Goal: Task Accomplishment & Management: Complete application form

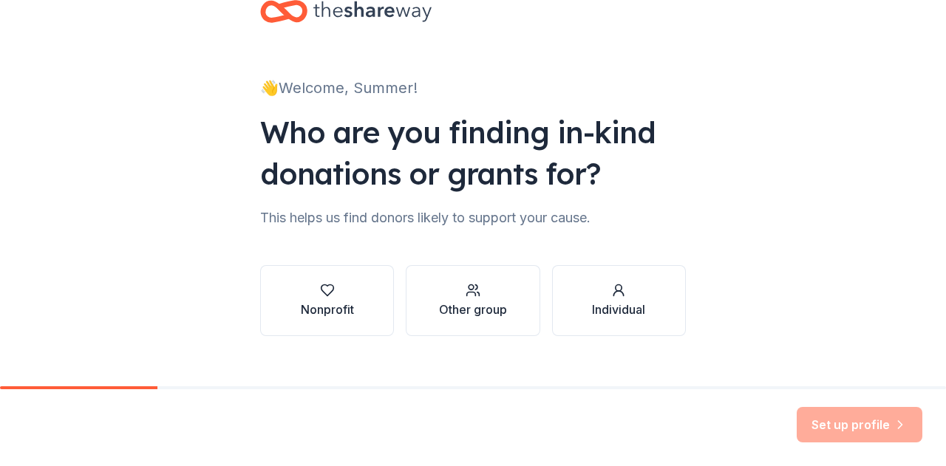
scroll to position [62, 0]
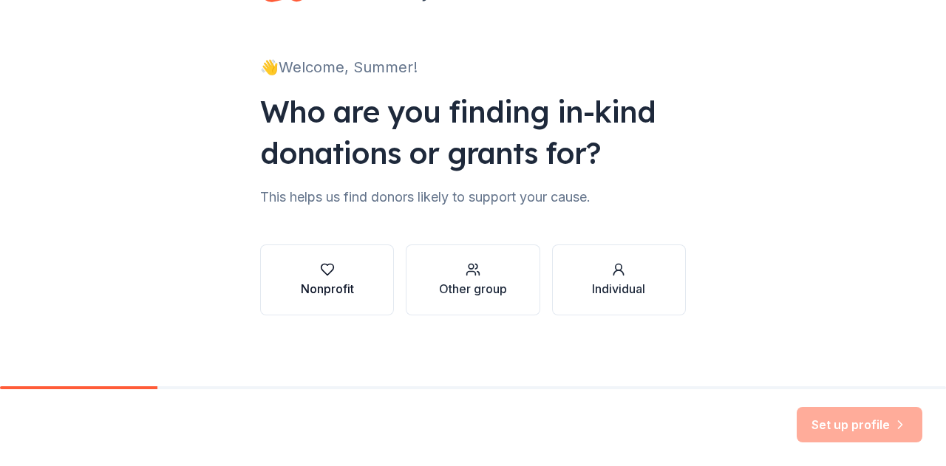
click at [327, 284] on div "Nonprofit" at bounding box center [327, 289] width 53 height 18
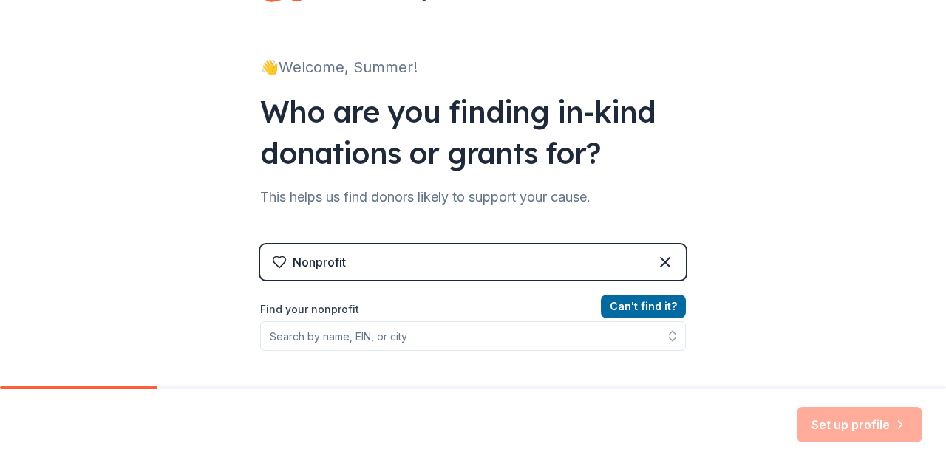
scroll to position [245, 0]
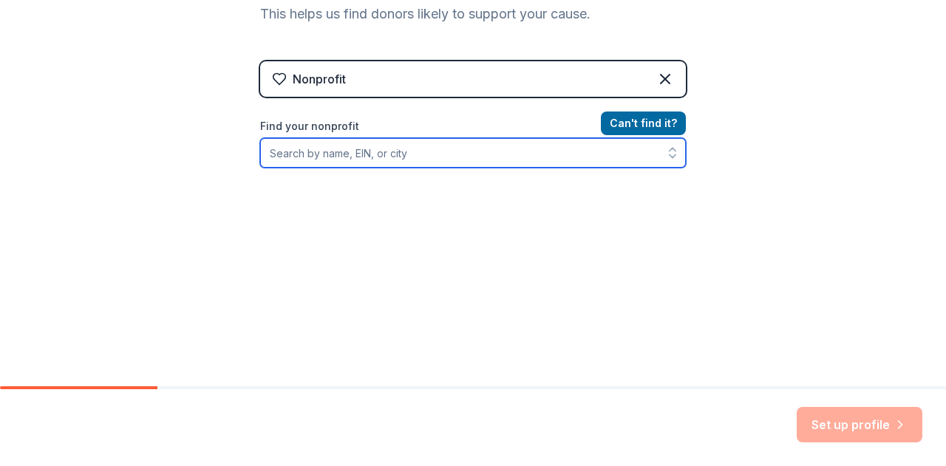
click at [287, 156] on input "Find your nonprofit" at bounding box center [473, 153] width 426 height 30
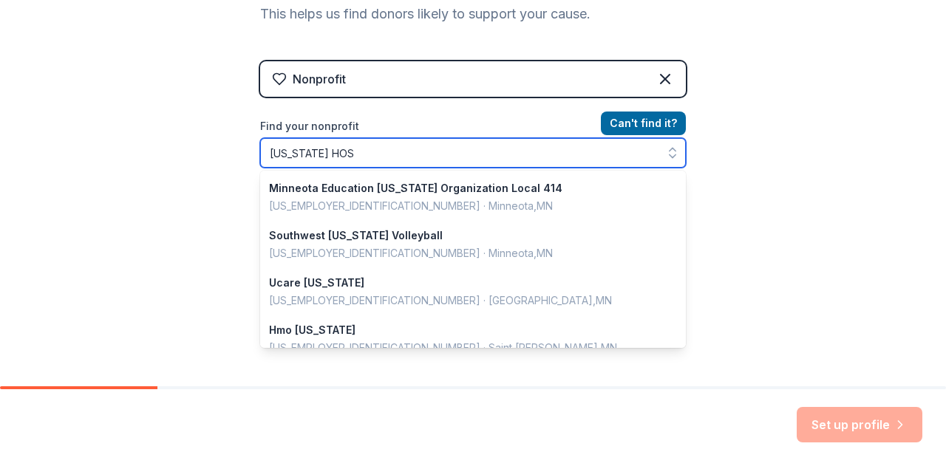
type input "[US_STATE] HOSA"
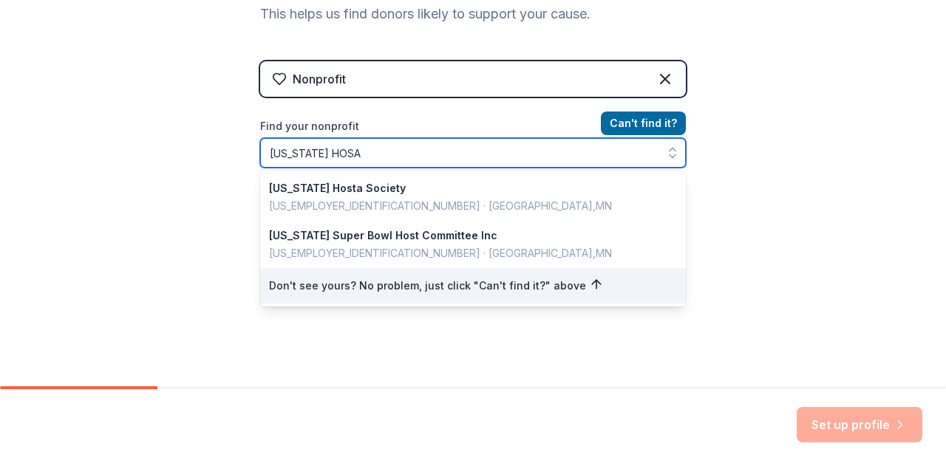
drag, startPoint x: 380, startPoint y: 152, endPoint x: 172, endPoint y: 150, distance: 207.7
click at [172, 150] on div "👋 Welcome, Summer! Who are you finding in-kind donations or grants for? This he…" at bounding box center [473, 71] width 946 height 632
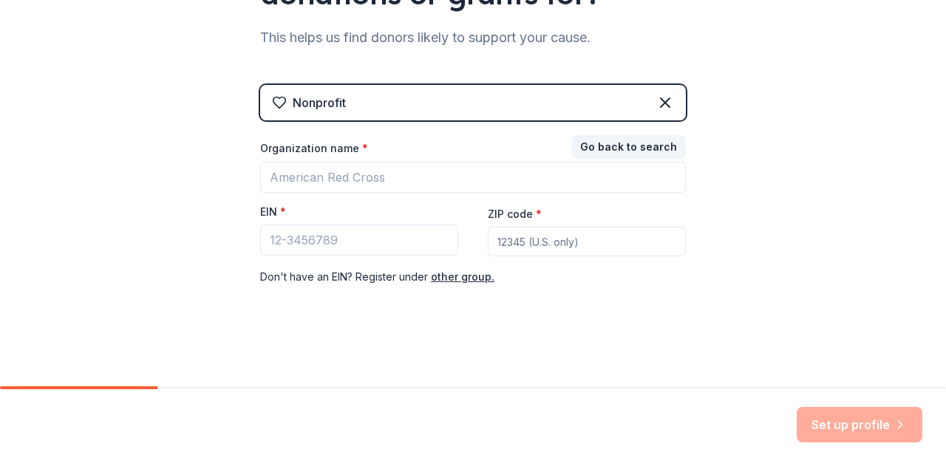
scroll to position [220, 0]
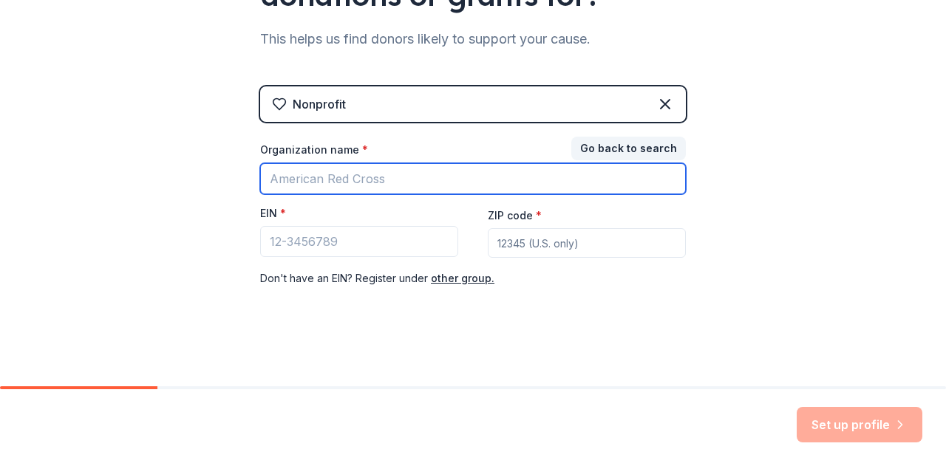
click at [310, 172] on input "Organization name *" at bounding box center [473, 178] width 426 height 31
type input "[US_STATE] HOSA"
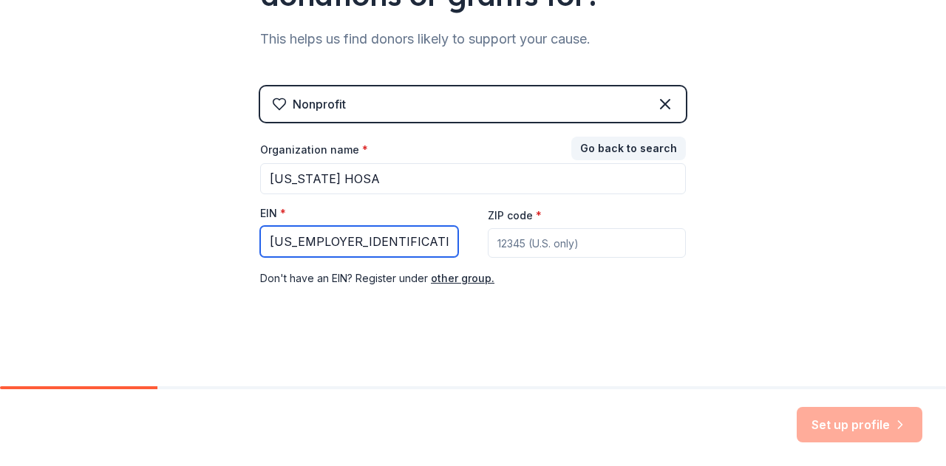
type input "[US_EMPLOYER_IDENTIFICATION_NUMBER]"
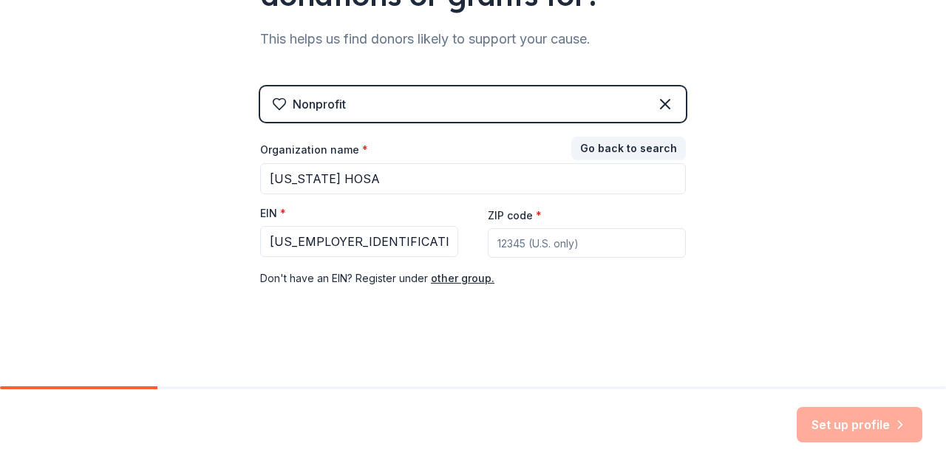
click at [596, 248] on input "ZIP code *" at bounding box center [587, 243] width 198 height 30
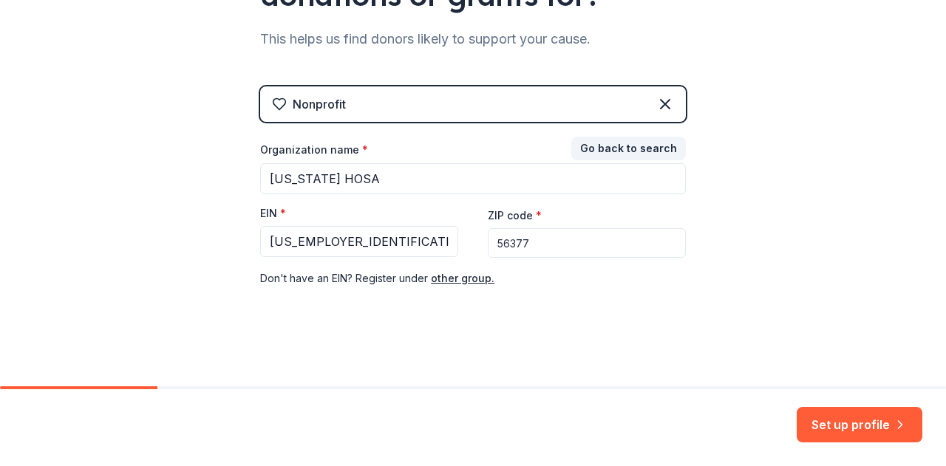
type input "56377"
click at [743, 240] on div "👋 Welcome, Summer! Who are you finding in-kind donations or grants for? This he…" at bounding box center [473, 84] width 946 height 608
click at [848, 422] on button "Set up profile" at bounding box center [860, 424] width 126 height 35
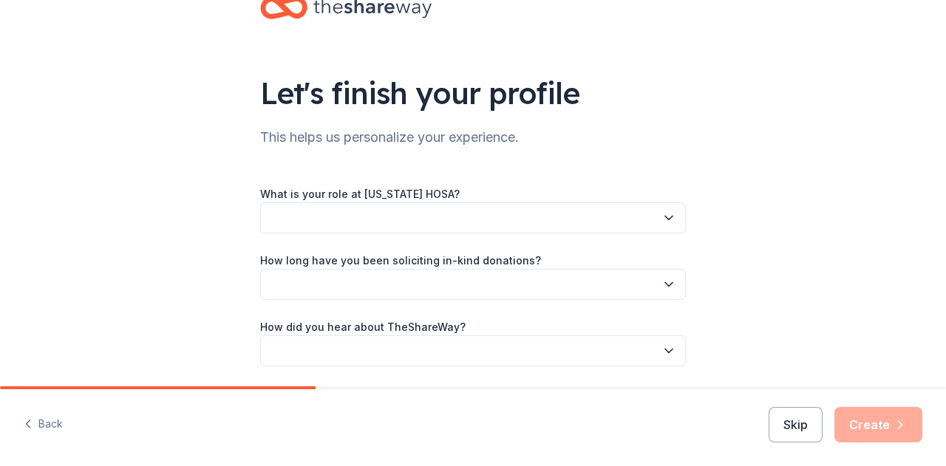
scroll to position [74, 0]
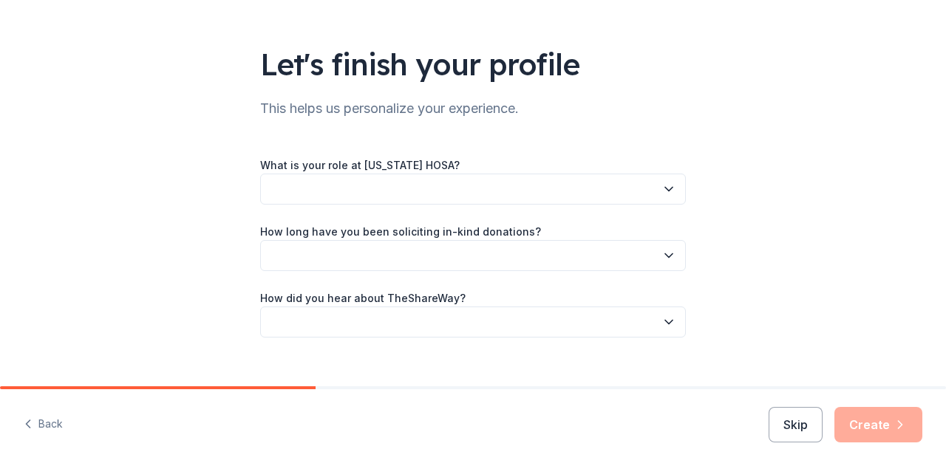
click at [573, 191] on button "button" at bounding box center [473, 189] width 426 height 31
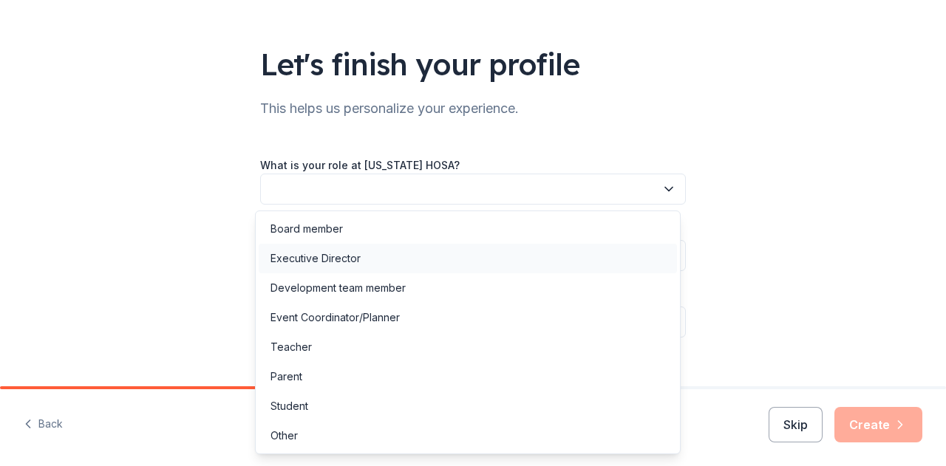
click at [423, 256] on div "Executive Director" at bounding box center [468, 259] width 418 height 30
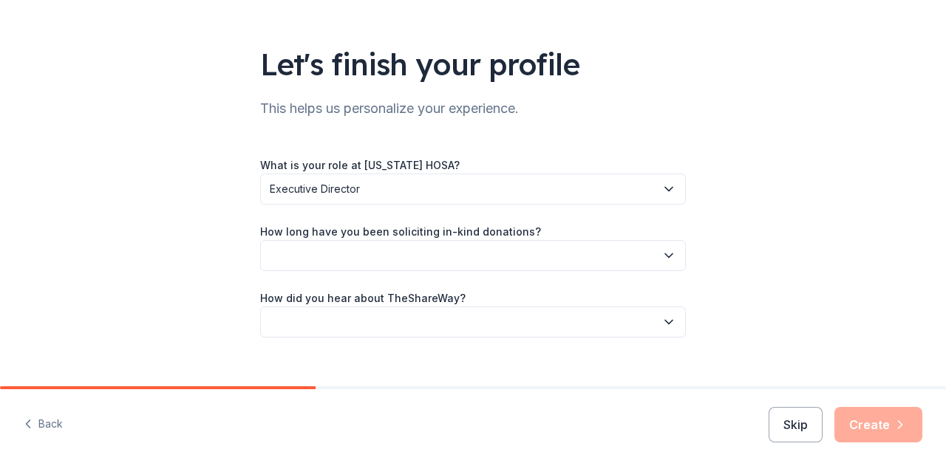
click at [420, 257] on button "button" at bounding box center [473, 255] width 426 height 31
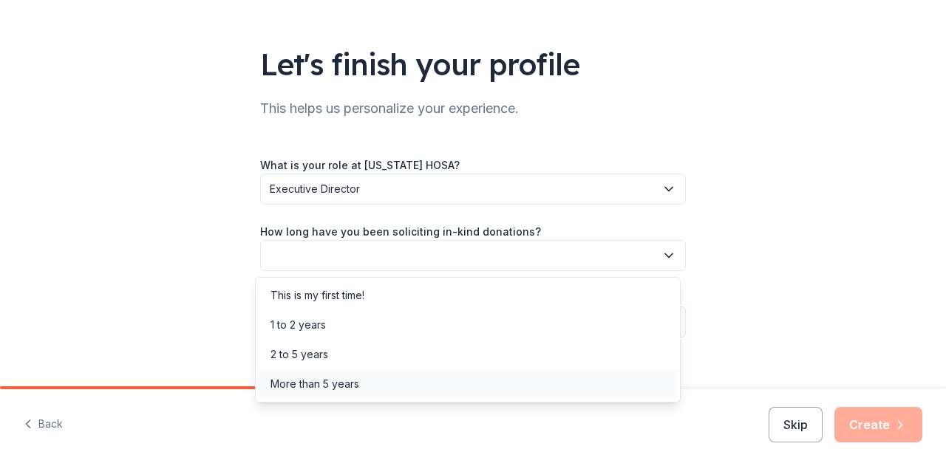
click at [358, 381] on div "More than 5 years" at bounding box center [468, 384] width 418 height 30
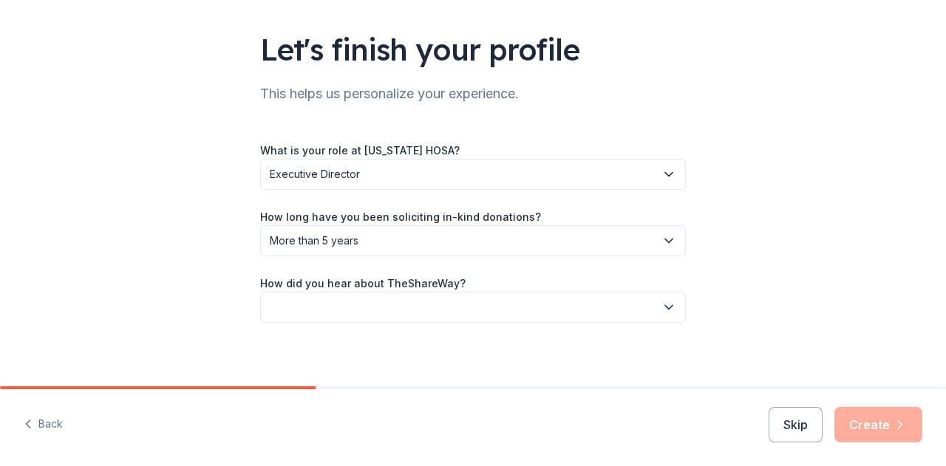
scroll to position [96, 0]
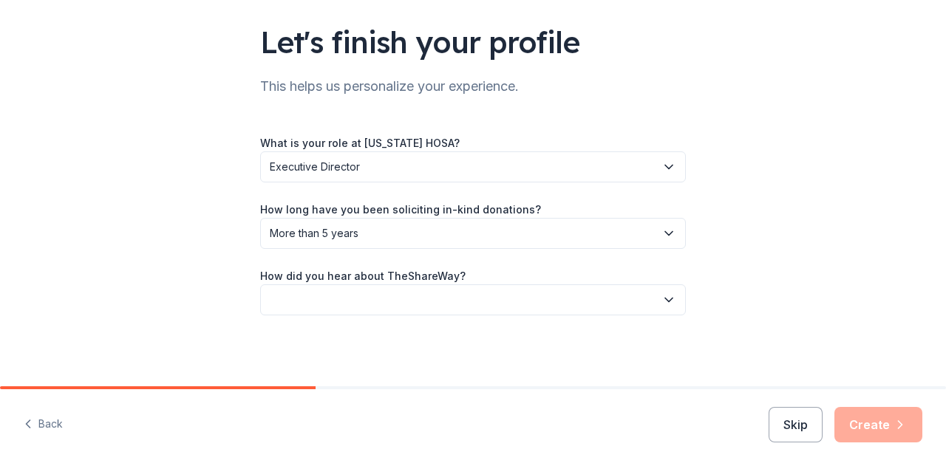
click at [439, 302] on button "button" at bounding box center [473, 299] width 426 height 31
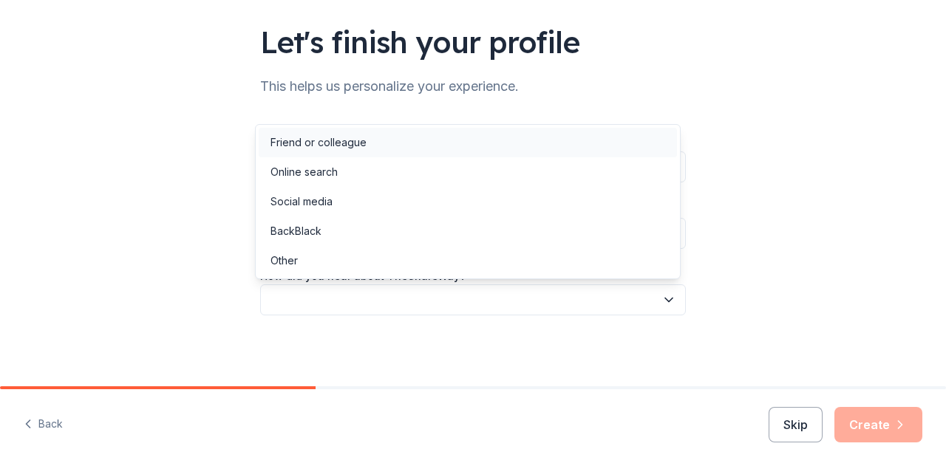
click at [384, 147] on div "Friend or colleague" at bounding box center [468, 143] width 418 height 30
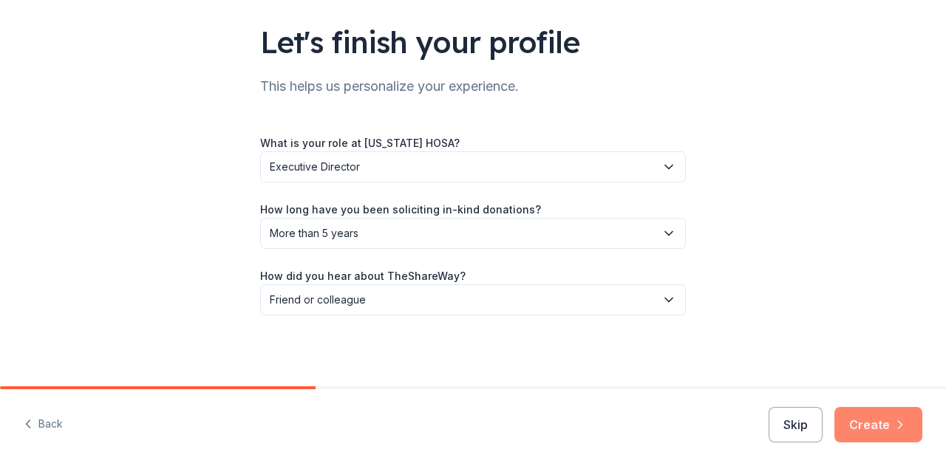
click at [904, 429] on icon "button" at bounding box center [900, 424] width 15 height 15
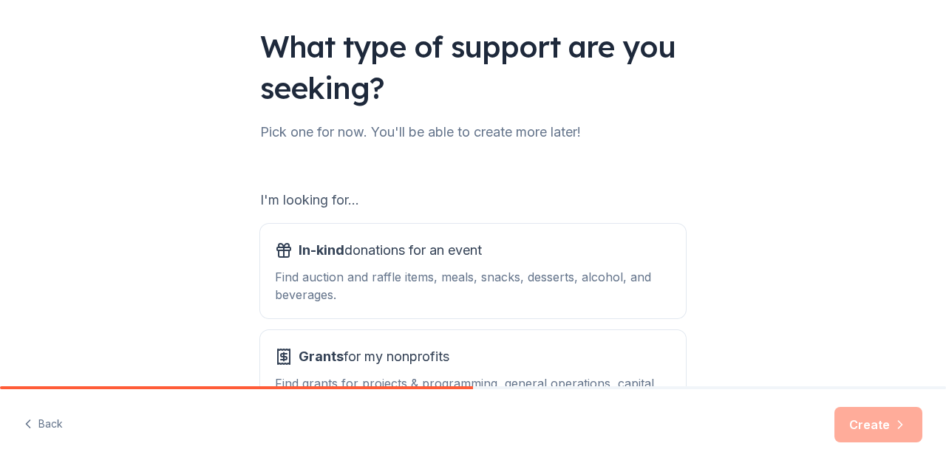
scroll to position [210, 0]
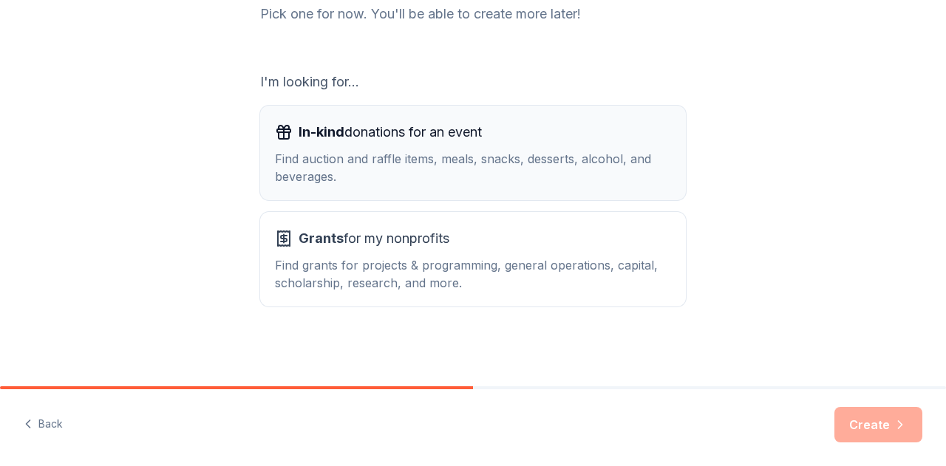
click at [504, 178] on div "Find auction and raffle items, meals, snacks, desserts, alcohol, and beverages." at bounding box center [473, 167] width 396 height 35
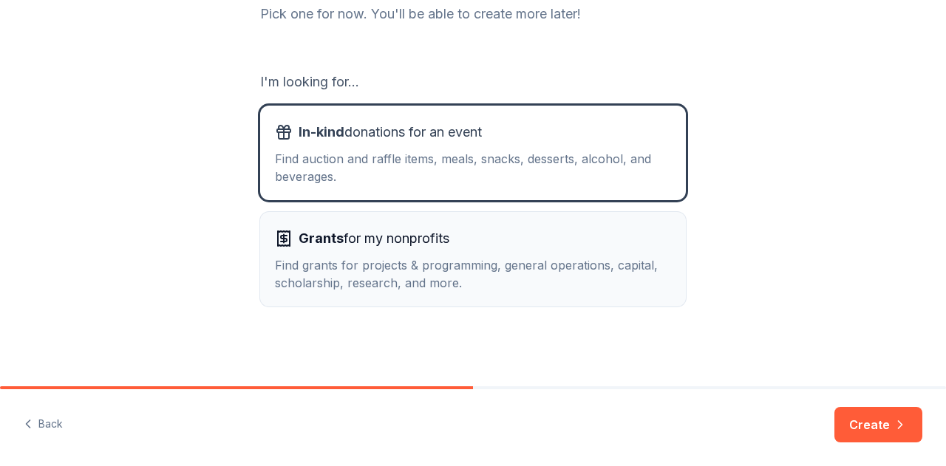
click at [495, 245] on div "Grants for my nonprofits" at bounding box center [473, 239] width 396 height 24
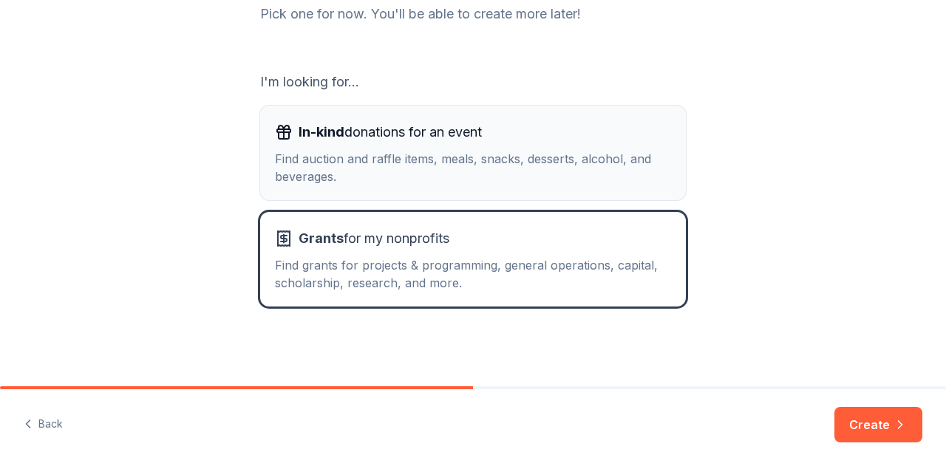
click at [488, 152] on div "Find auction and raffle items, meals, snacks, desserts, alcohol, and beverages." at bounding box center [473, 167] width 396 height 35
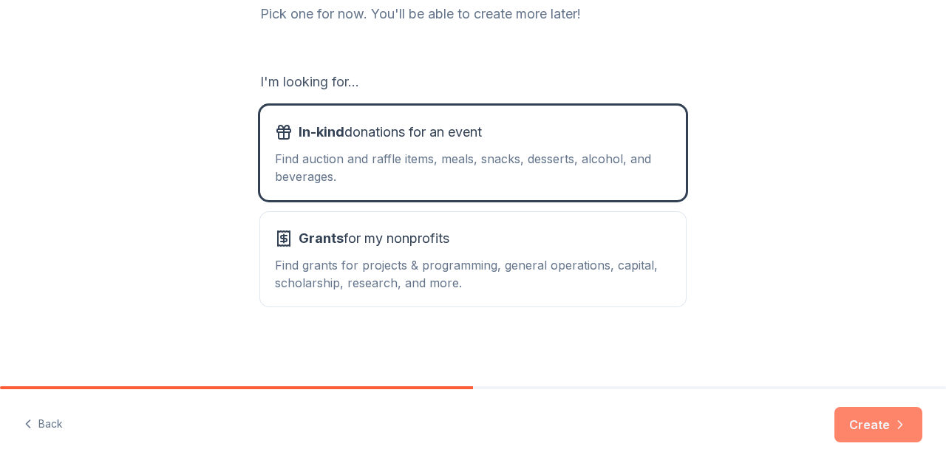
click at [870, 426] on button "Create" at bounding box center [878, 424] width 88 height 35
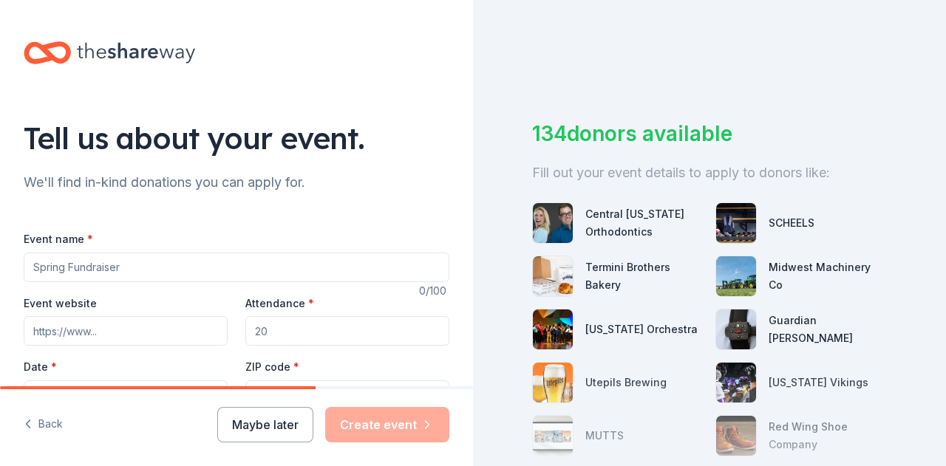
click at [335, 259] on input "Event name *" at bounding box center [237, 268] width 426 height 30
type input "Fall Leadership Conference"
click at [141, 333] on input "Event website" at bounding box center [126, 331] width 204 height 30
paste input "https://minnesotahosa.org/fall-leadership-conference-flc/"
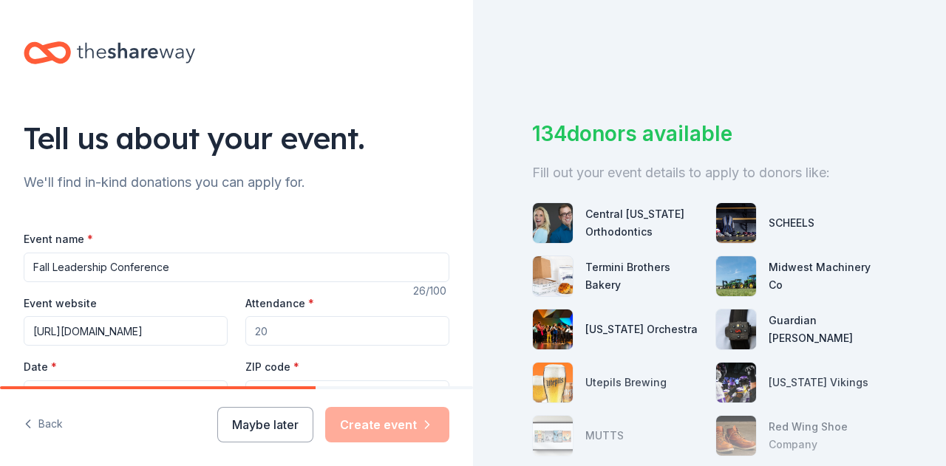
type input "https://minnesotahosa.org/fall-leadership-conference-flc/"
click at [298, 323] on input "Attendance *" at bounding box center [347, 331] width 204 height 30
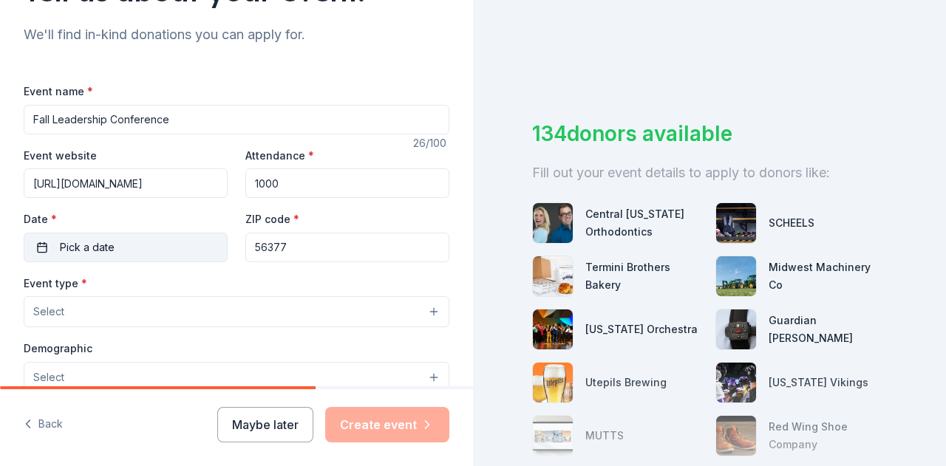
type input "1000"
click at [112, 249] on span "Pick a date" at bounding box center [87, 248] width 55 height 18
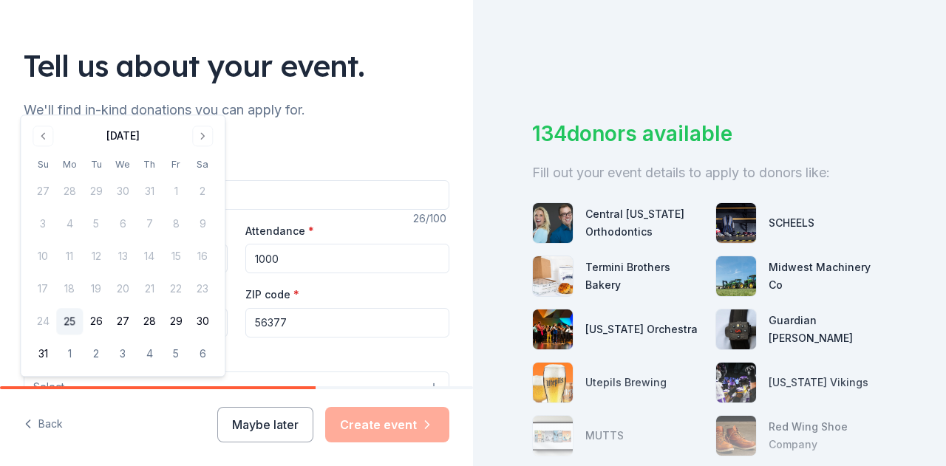
scroll to position [0, 0]
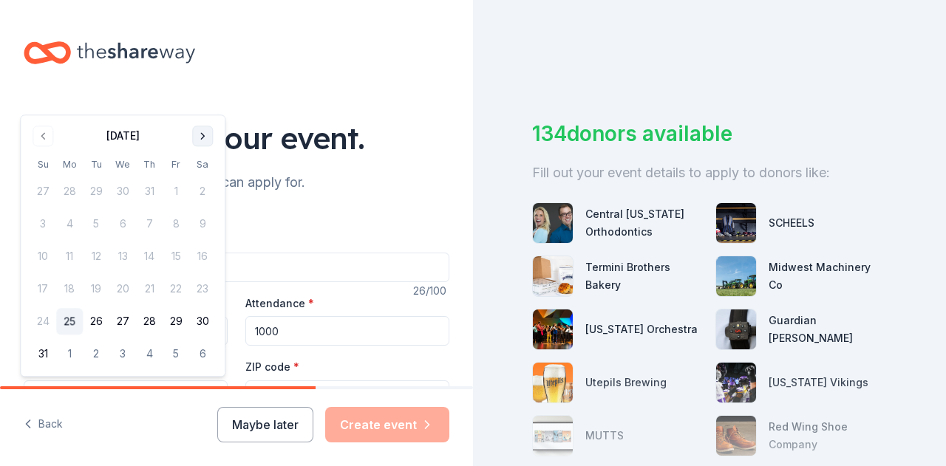
click at [198, 132] on button "Go to next month" at bounding box center [202, 136] width 21 height 21
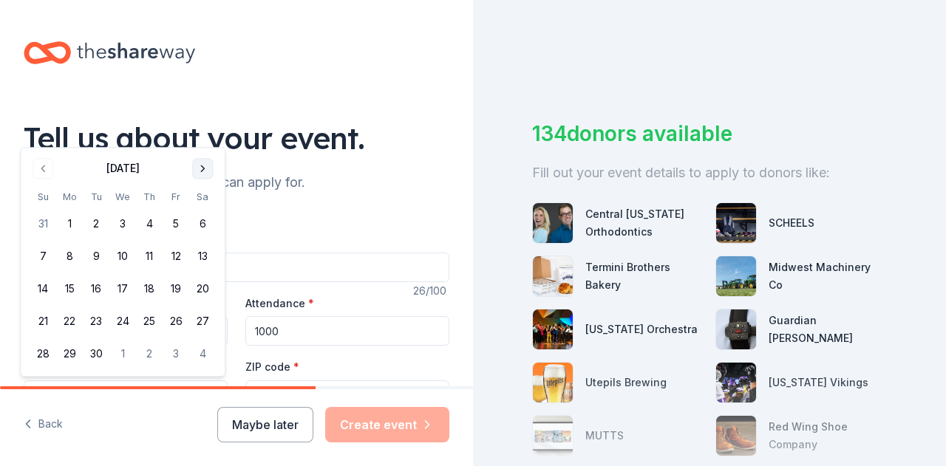
click at [198, 132] on div "Tell us about your event." at bounding box center [237, 137] width 426 height 41
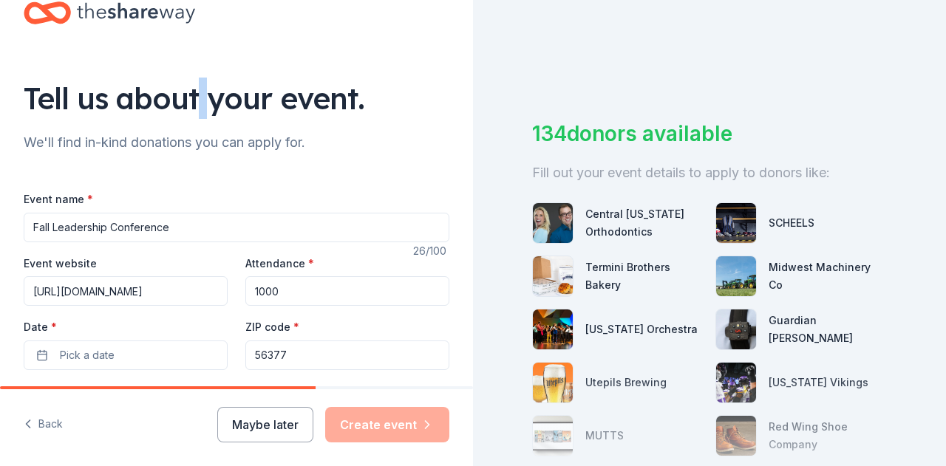
scroll to position [74, 0]
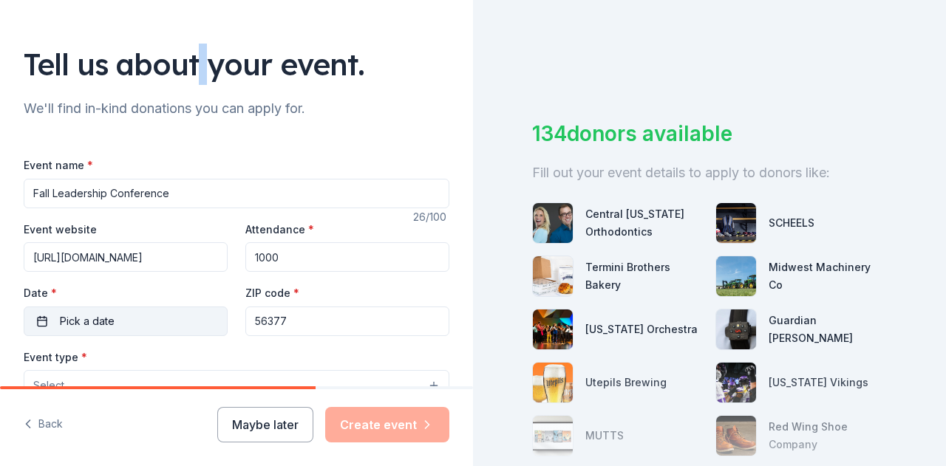
click at [161, 313] on button "Pick a date" at bounding box center [126, 322] width 204 height 30
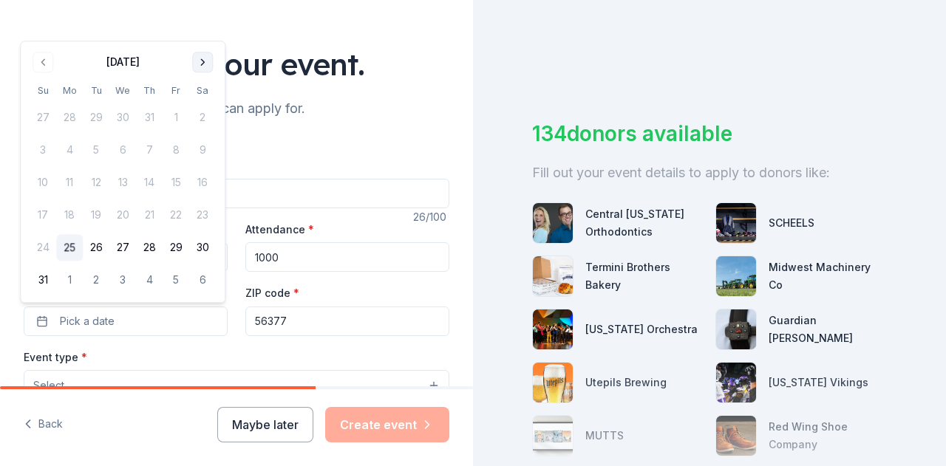
click at [200, 63] on button "Go to next month" at bounding box center [202, 62] width 21 height 21
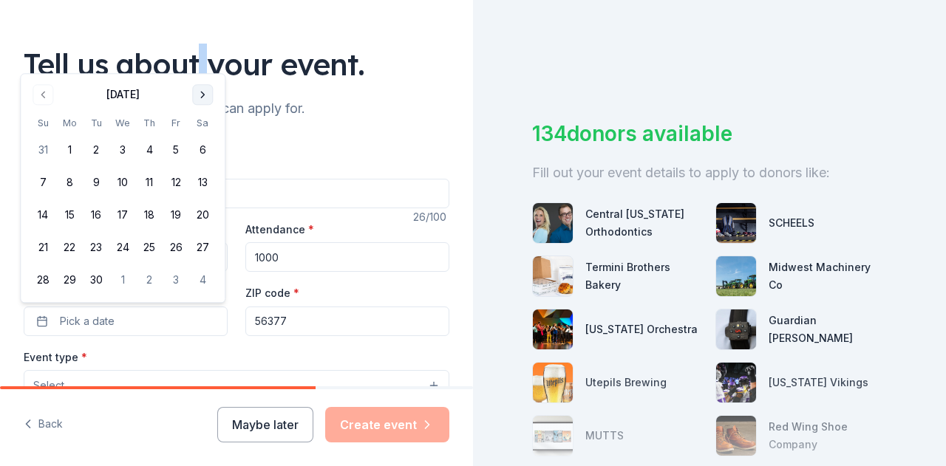
click at [205, 89] on button "Go to next month" at bounding box center [202, 94] width 21 height 21
click at [174, 283] on button "31" at bounding box center [176, 280] width 27 height 27
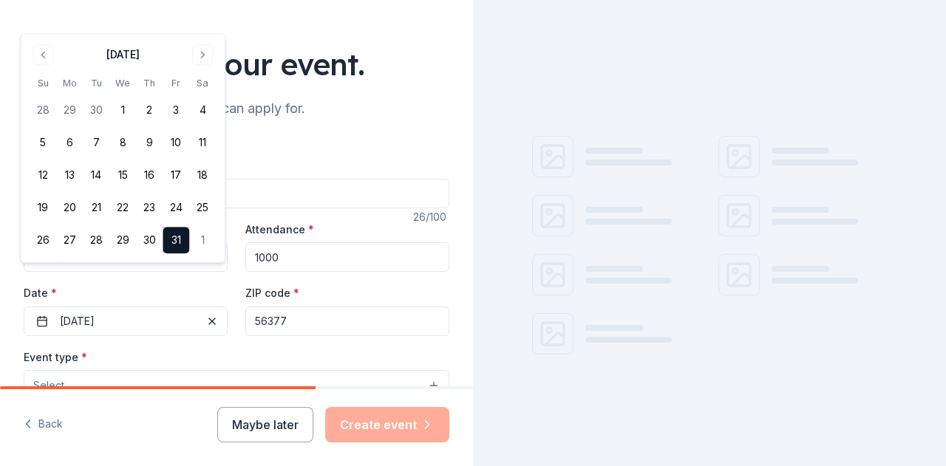
scroll to position [148, 0]
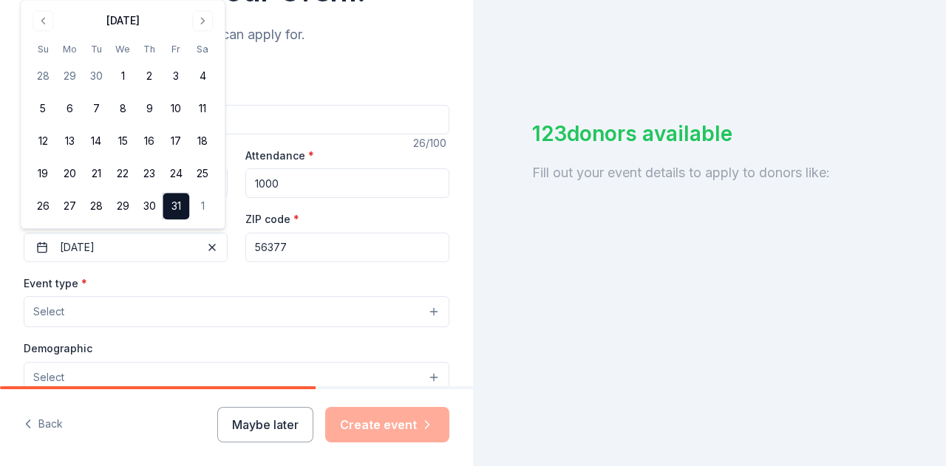
click at [174, 299] on button "Select" at bounding box center [237, 311] width 426 height 31
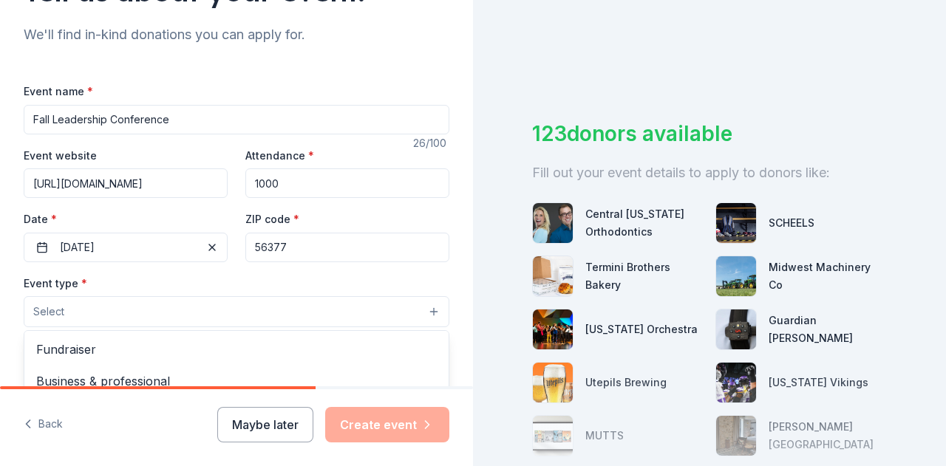
drag, startPoint x: 287, startPoint y: 250, endPoint x: 233, endPoint y: 248, distance: 54.7
click at [233, 248] on div "Event name * Fall Leadership Conference 26 /100 Event website https://minnesota…" at bounding box center [237, 423] width 426 height 683
drag, startPoint x: 281, startPoint y: 237, endPoint x: 282, endPoint y: 250, distance: 12.6
click at [281, 237] on input "56377" at bounding box center [347, 248] width 204 height 30
drag, startPoint x: 282, startPoint y: 249, endPoint x: 182, endPoint y: 249, distance: 100.5
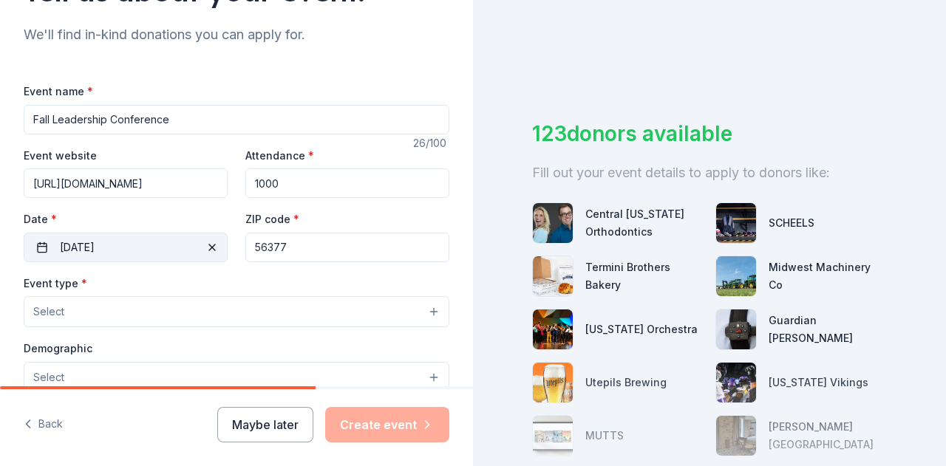
click at [182, 249] on div "Event website https://minnesotahosa.org/fall-leadership-conference-flc/ Attenda…" at bounding box center [237, 204] width 426 height 116
paste input "5102"
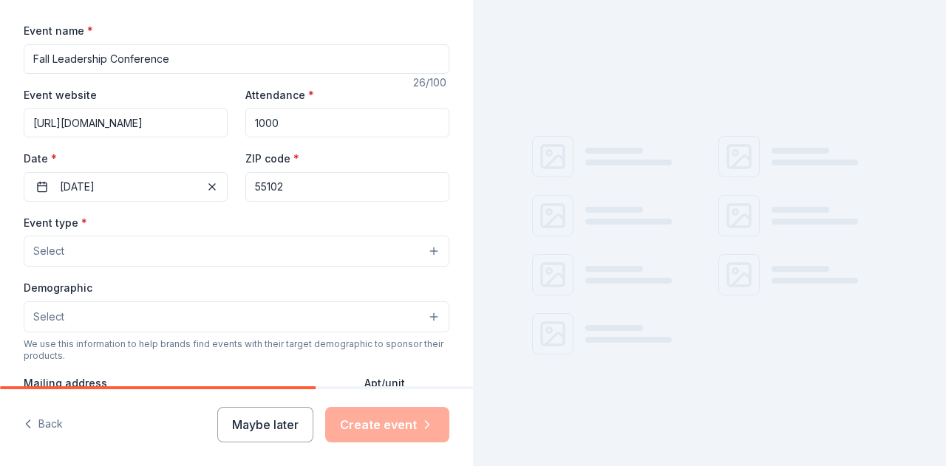
scroll to position [296, 0]
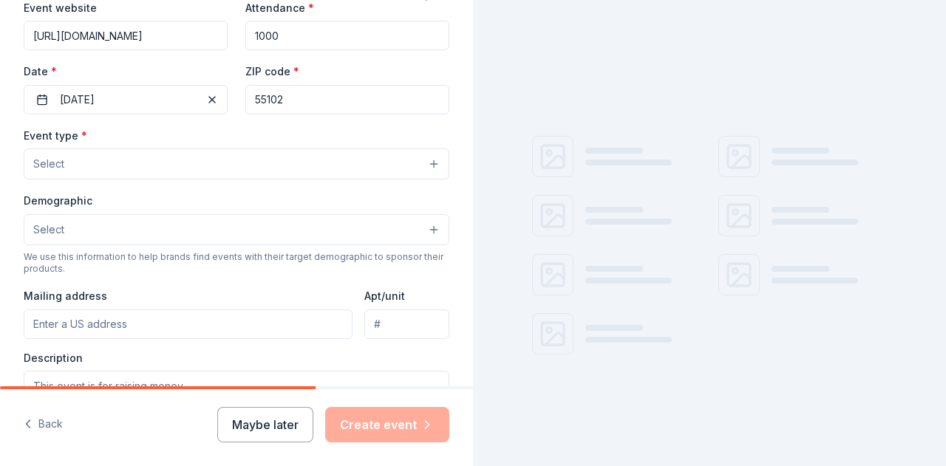
type input "55102"
click at [100, 156] on button "Select" at bounding box center [237, 164] width 426 height 31
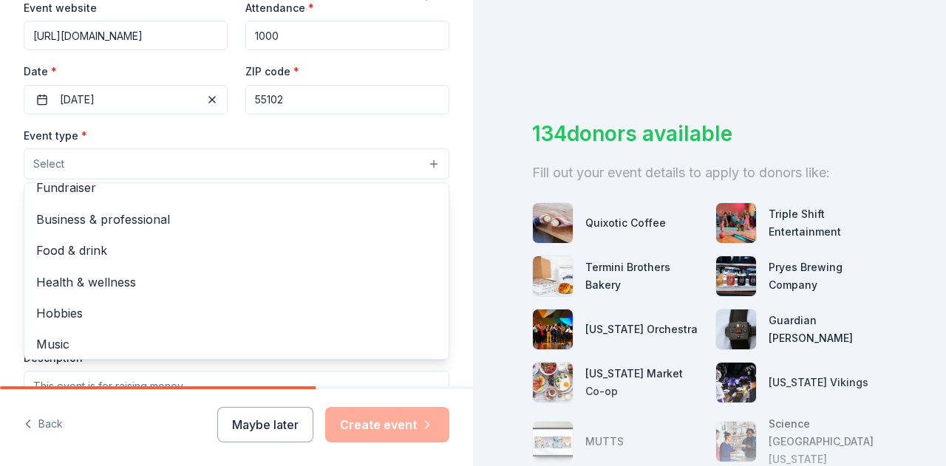
scroll to position [0, 0]
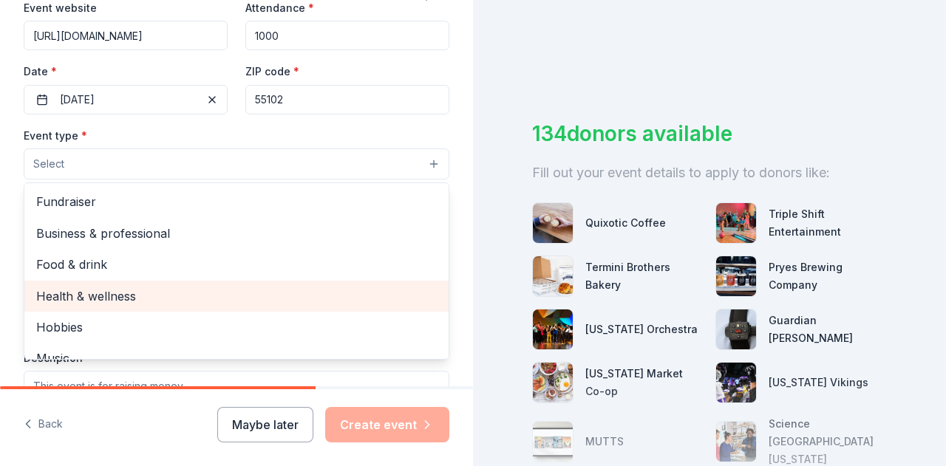
click at [76, 295] on span "Health & wellness" at bounding box center [236, 296] width 401 height 19
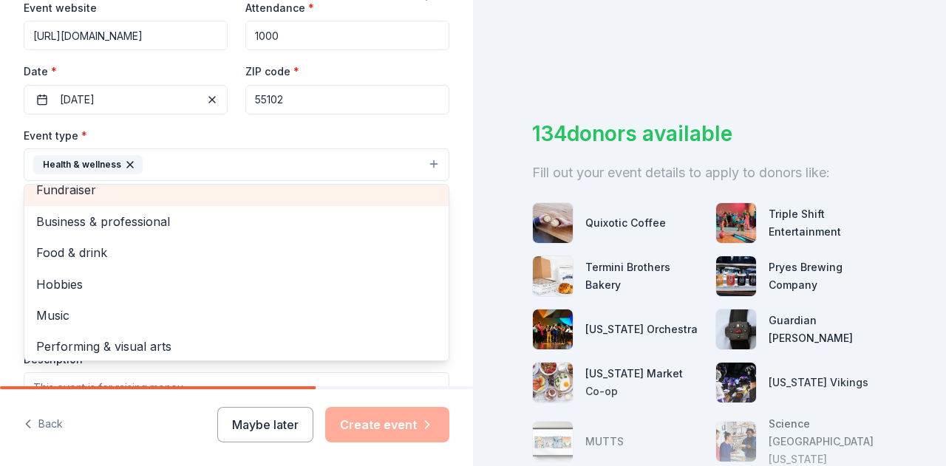
scroll to position [18, 0]
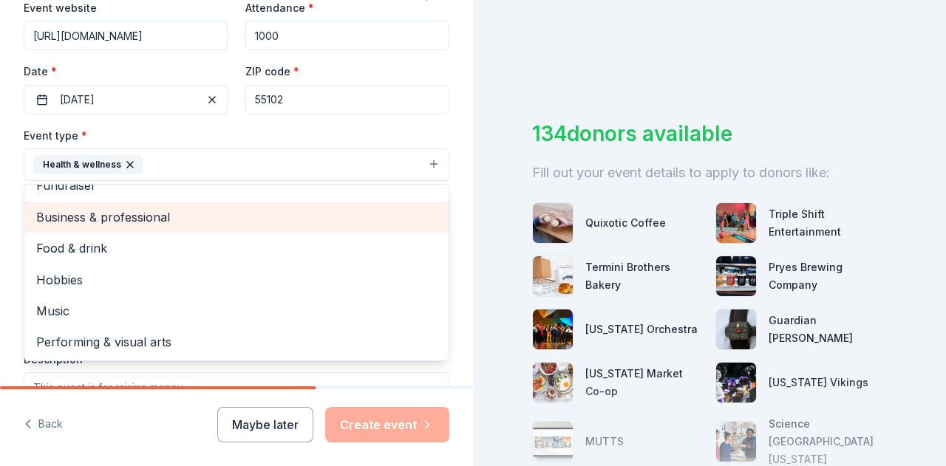
click at [362, 212] on span "Business & professional" at bounding box center [236, 217] width 401 height 19
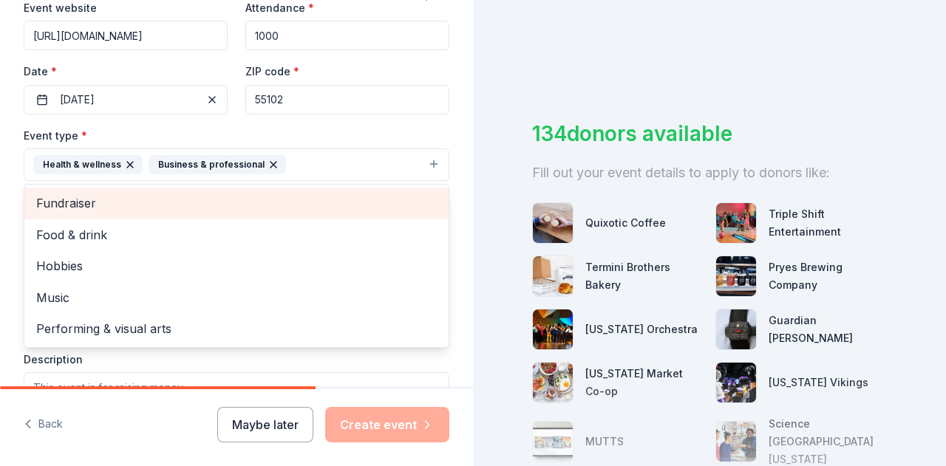
scroll to position [0, 0]
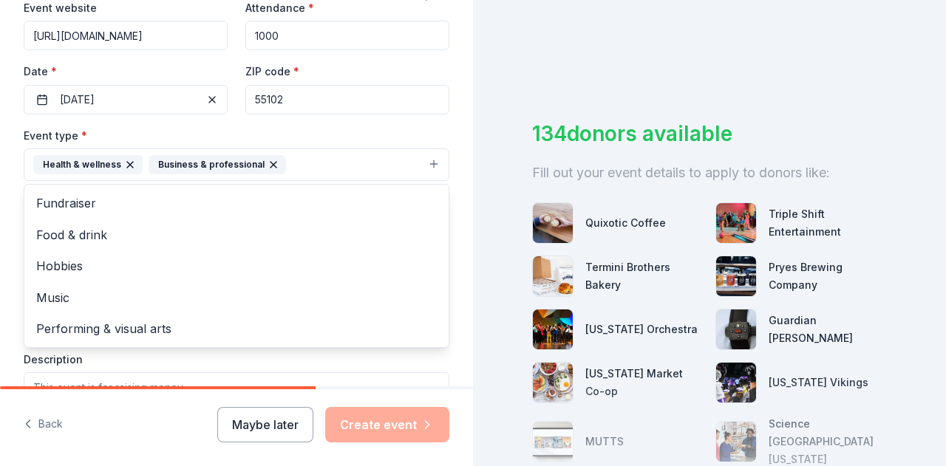
click at [424, 128] on div "Event type * Health & wellness Business & professional Fundraiser Food & drink …" at bounding box center [237, 153] width 426 height 55
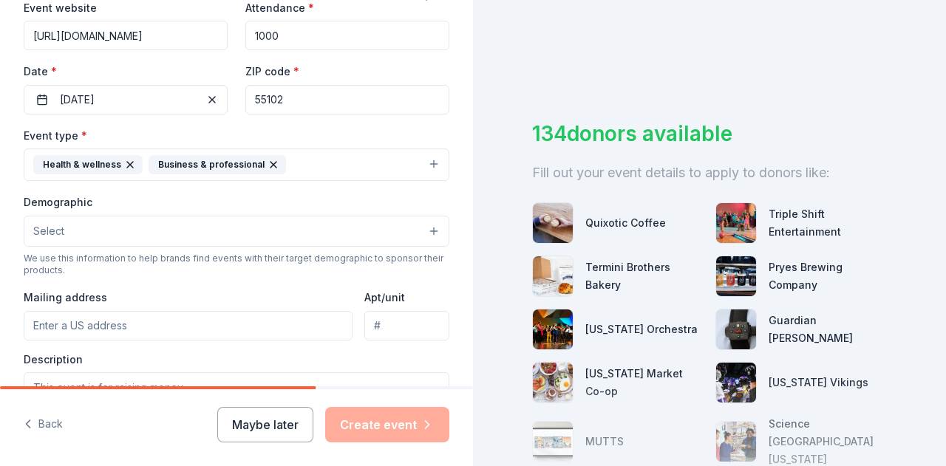
click at [185, 227] on button "Select" at bounding box center [237, 231] width 426 height 31
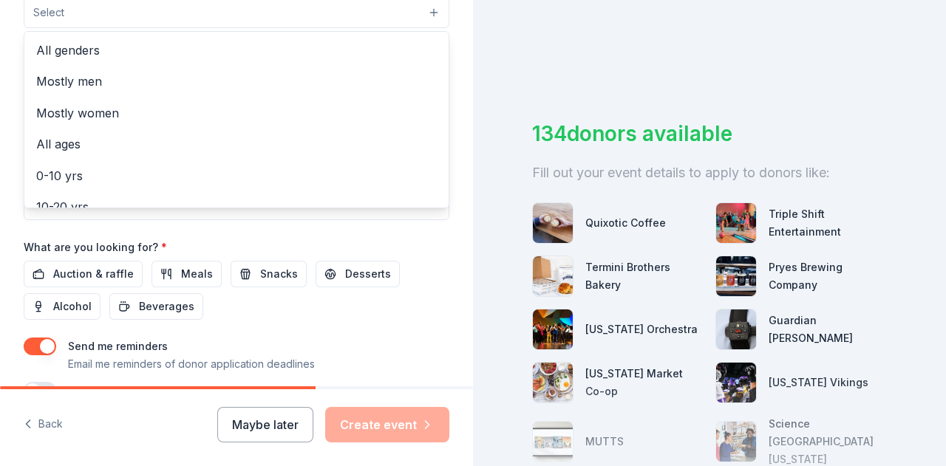
scroll to position [443, 0]
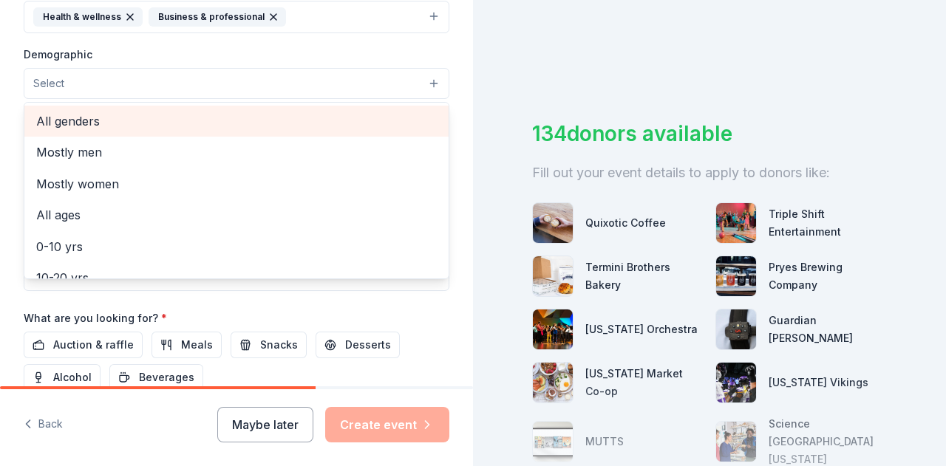
click at [109, 113] on span "All genders" at bounding box center [236, 121] width 401 height 19
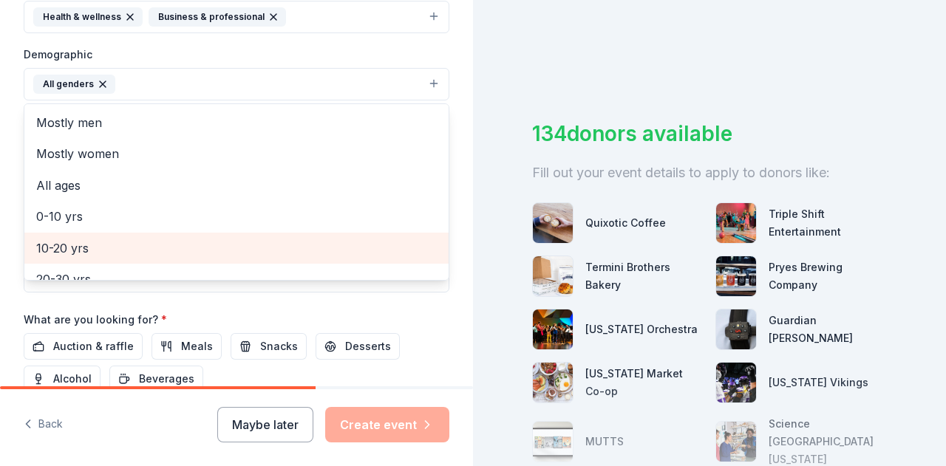
click at [112, 252] on span "10-20 yrs" at bounding box center [236, 248] width 401 height 19
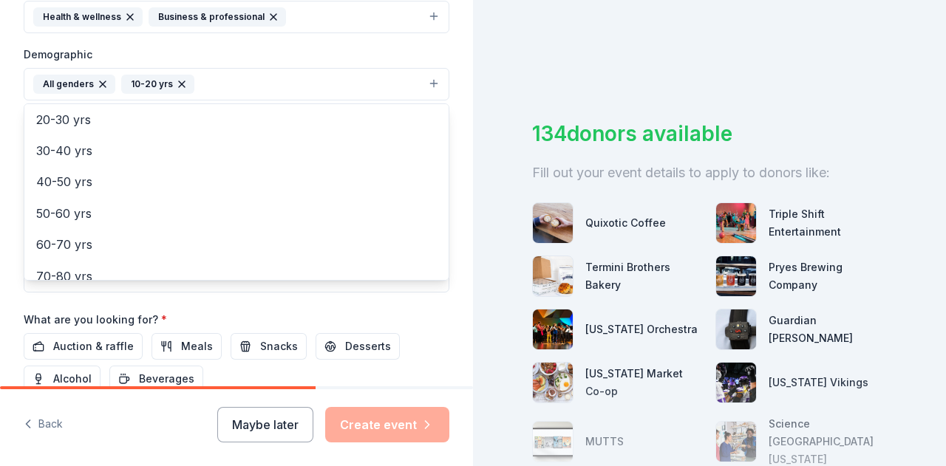
scroll to position [174, 0]
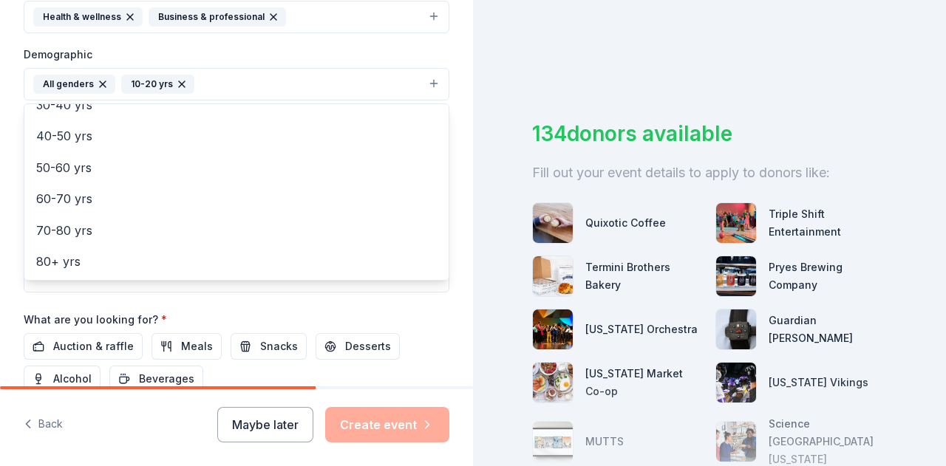
click at [511, 57] on div "Tell us about your event. We'll find in-kind donations you can apply for. Event…" at bounding box center [473, 233] width 946 height 466
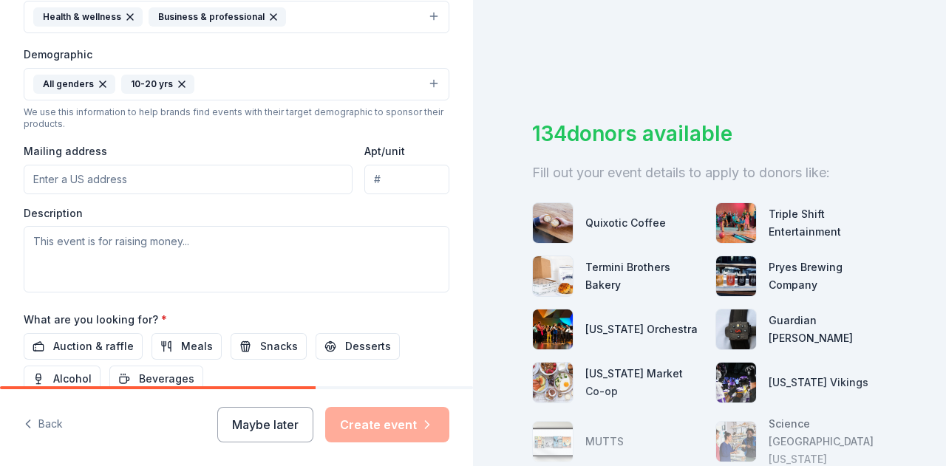
click at [139, 169] on input "Mailing address" at bounding box center [188, 180] width 329 height 30
click at [139, 169] on input "PO Box 210" at bounding box center [188, 180] width 329 height 30
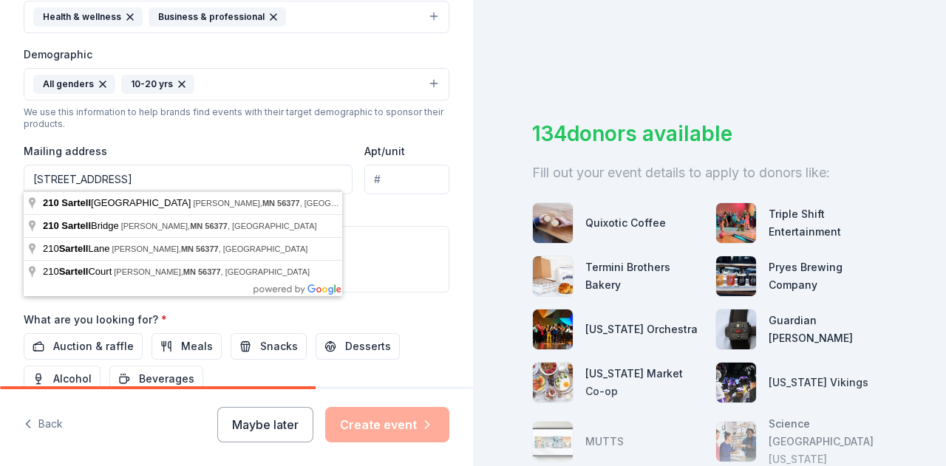
type input "PO Box 210, Sartell, MN 56377"
click at [6, 214] on div "Tell us about your event. We'll find in-kind donations you can apply for. Event…" at bounding box center [236, 50] width 473 height 986
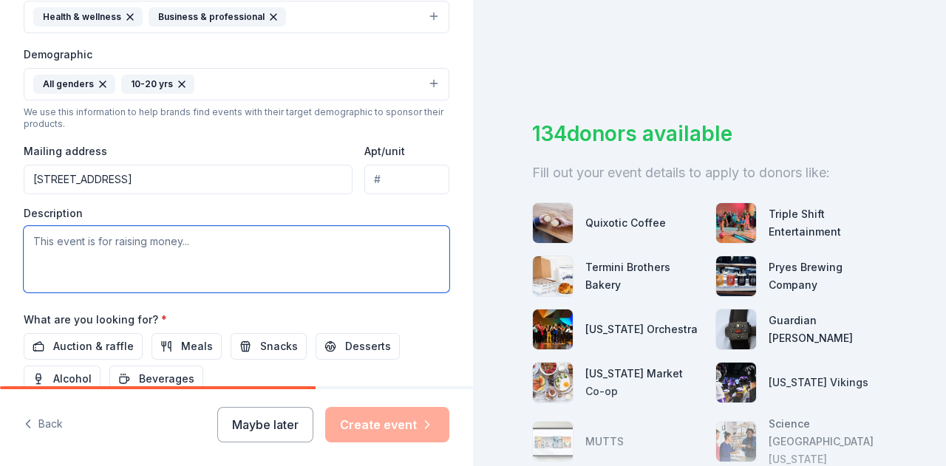
click at [49, 250] on textarea at bounding box center [237, 259] width 426 height 67
paste textarea "over 1,000 healthcare-focused high school students will gather for MN HOSA’s Fa…"
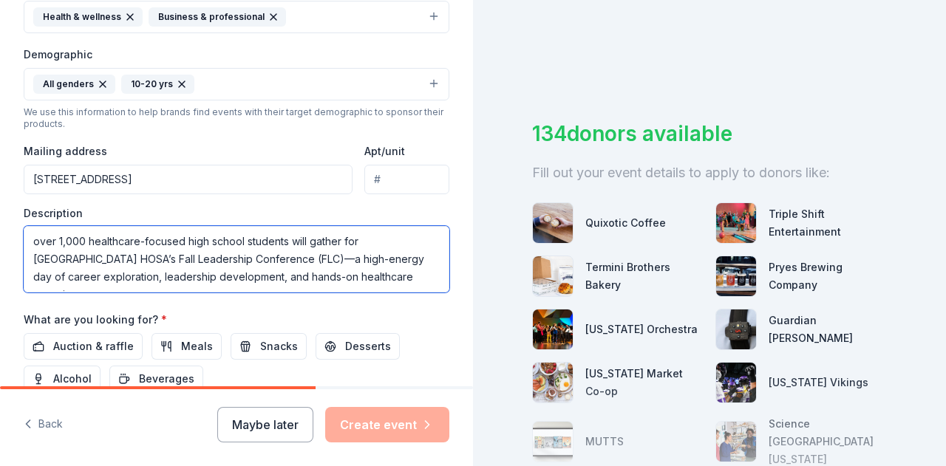
click at [37, 236] on textarea "over 1,000 healthcare-focused high school students will gather for MN HOSA’s Fa…" at bounding box center [237, 259] width 426 height 67
click at [186, 236] on textarea "Over 1,000 healthcare-focused high school students will gather for MN HOSA’s Fa…" at bounding box center [237, 259] width 426 height 67
click at [198, 250] on textarea "Over 1,000 healthcare-focused high school students will gather for MN HOSA’s Fa…" at bounding box center [237, 259] width 426 height 67
click at [316, 269] on textarea "Over 1,000 healthcare-focused high school students will gather for MN HOSA’s Fa…" at bounding box center [237, 259] width 426 height 67
paste textarea "Beyond the booths and breakout sessions, FLC is about discovering pathways, mak…"
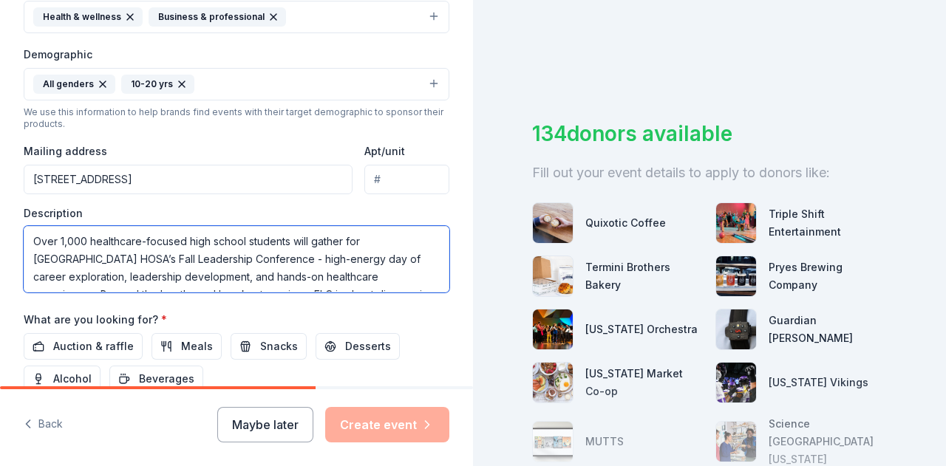
scroll to position [27, 0]
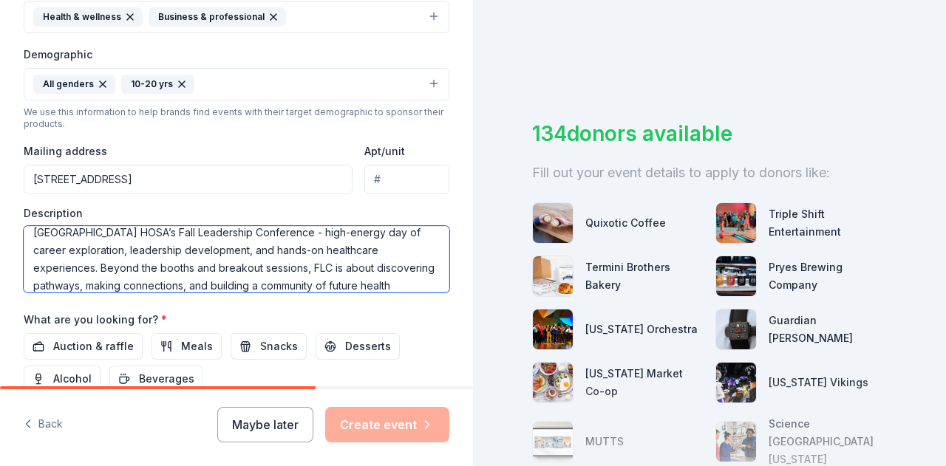
click at [237, 282] on textarea "Over 1,000 healthcare-focused high school students will gather for MN HOSA’s Fa…" at bounding box center [237, 259] width 426 height 67
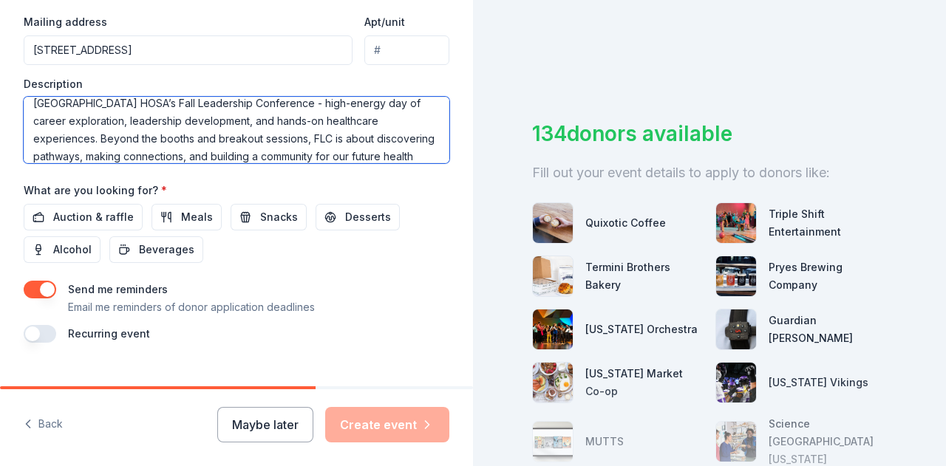
scroll to position [584, 0]
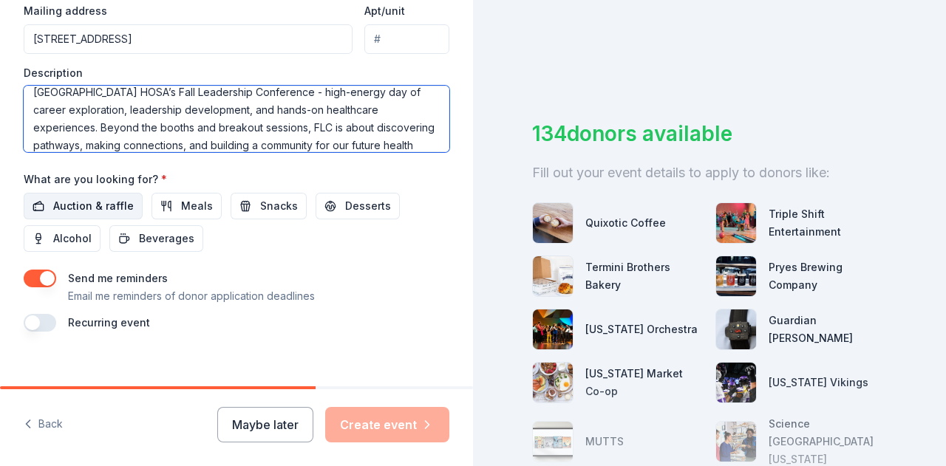
type textarea "Over 1,000 healthcare-focused high school students will gather for MN HOSA’s Fa…"
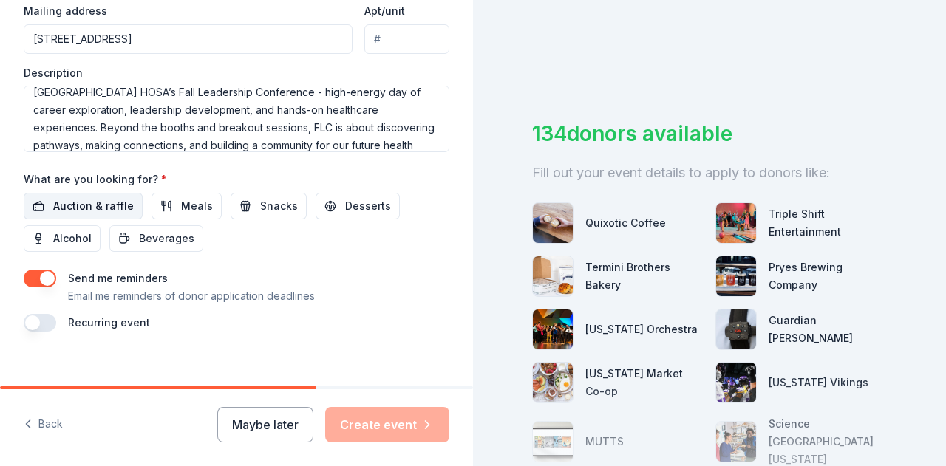
click at [86, 206] on span "Auction & raffle" at bounding box center [93, 206] width 81 height 18
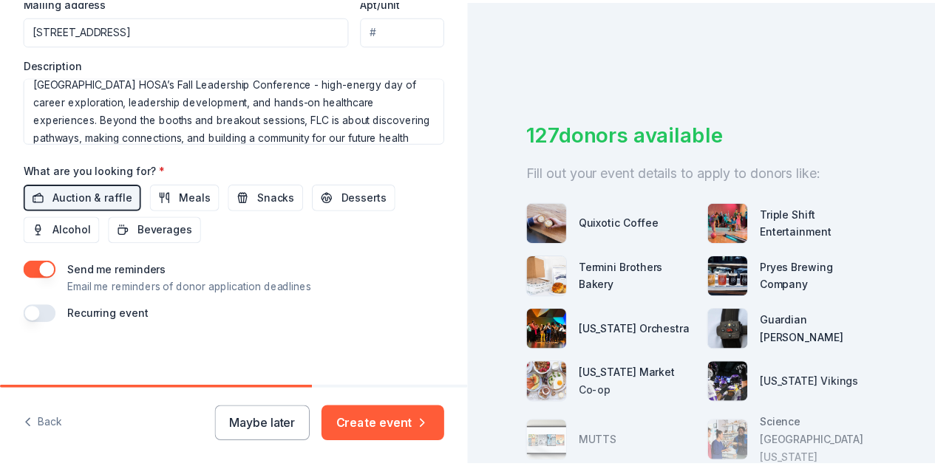
scroll to position [596, 0]
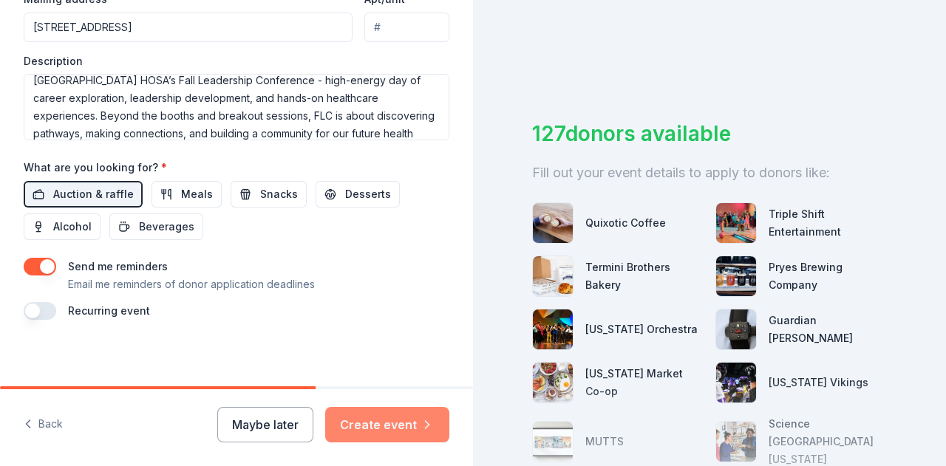
click at [403, 420] on button "Create event" at bounding box center [387, 424] width 124 height 35
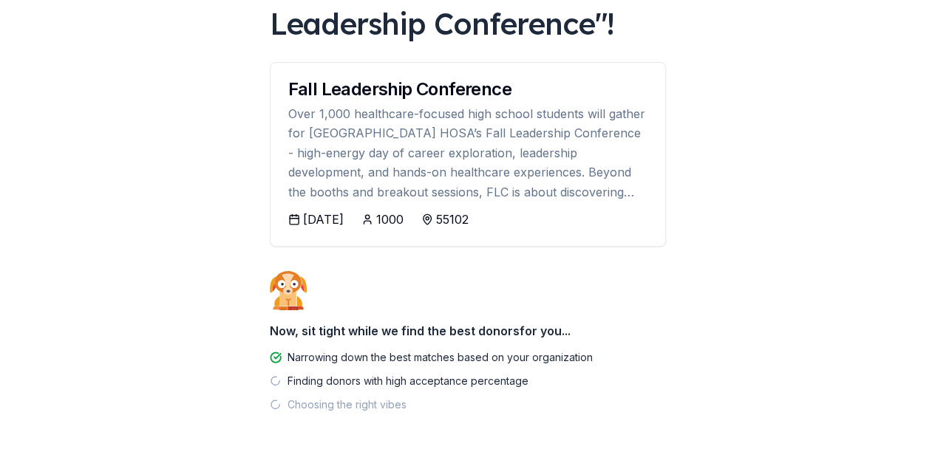
scroll to position [177, 0]
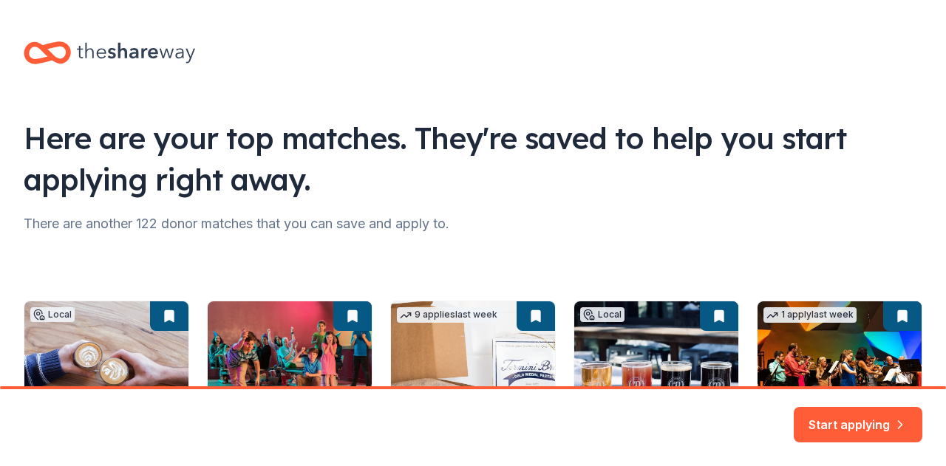
click at [112, 43] on icon at bounding box center [136, 53] width 118 height 30
click at [46, 50] on icon at bounding box center [55, 52] width 26 height 17
click at [168, 51] on icon at bounding box center [136, 53] width 118 height 21
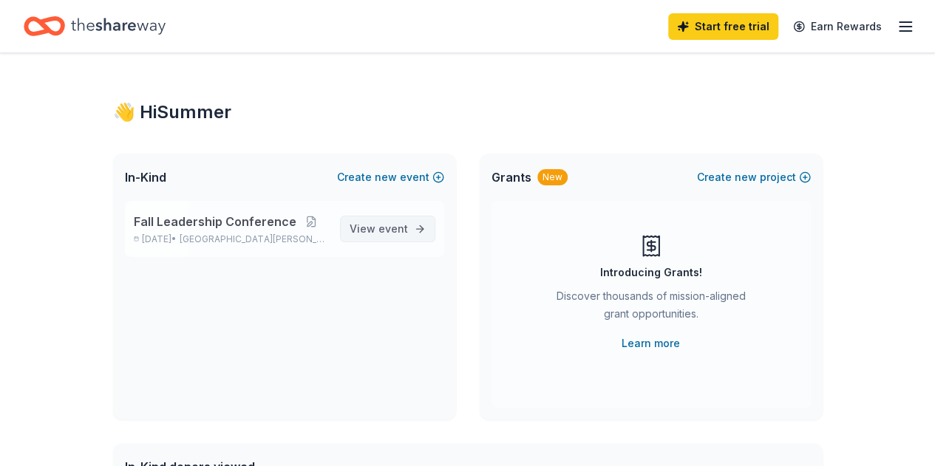
click at [418, 234] on link "View event" at bounding box center [387, 229] width 95 height 27
click at [899, 27] on line "button" at bounding box center [905, 27] width 12 height 0
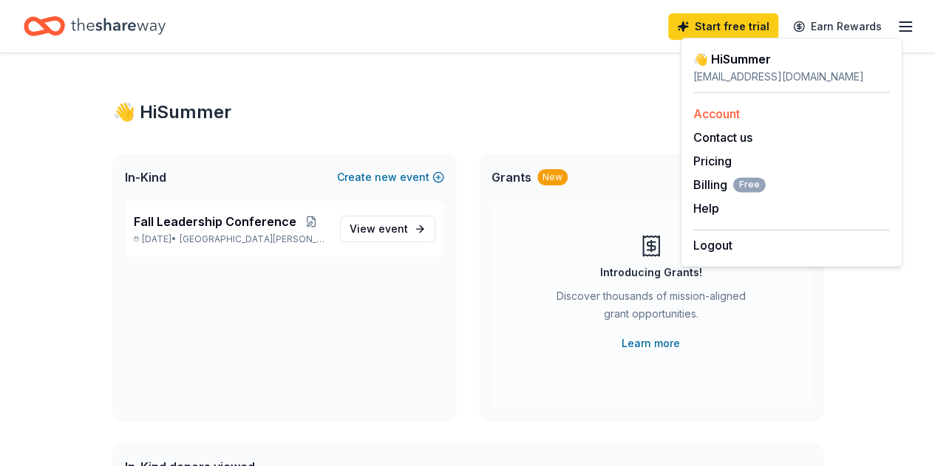
click at [702, 116] on link "Account" at bounding box center [716, 113] width 47 height 15
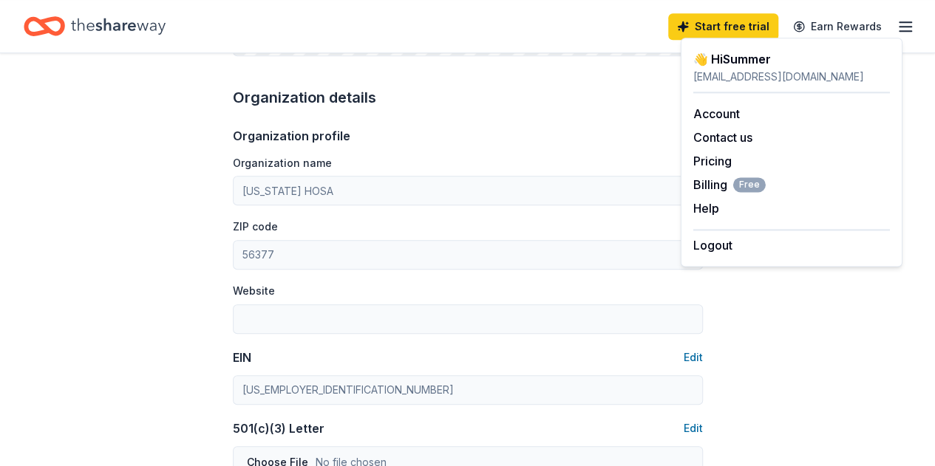
scroll to position [591, 0]
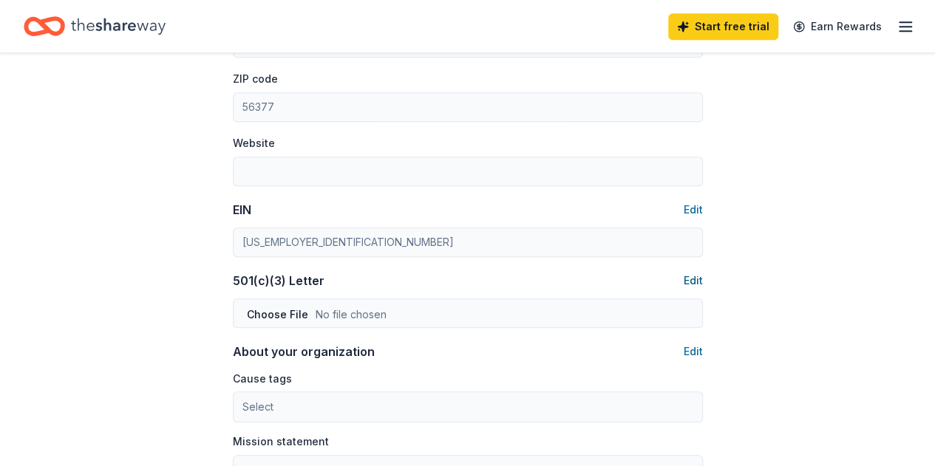
click at [696, 279] on button "Edit" at bounding box center [693, 281] width 19 height 18
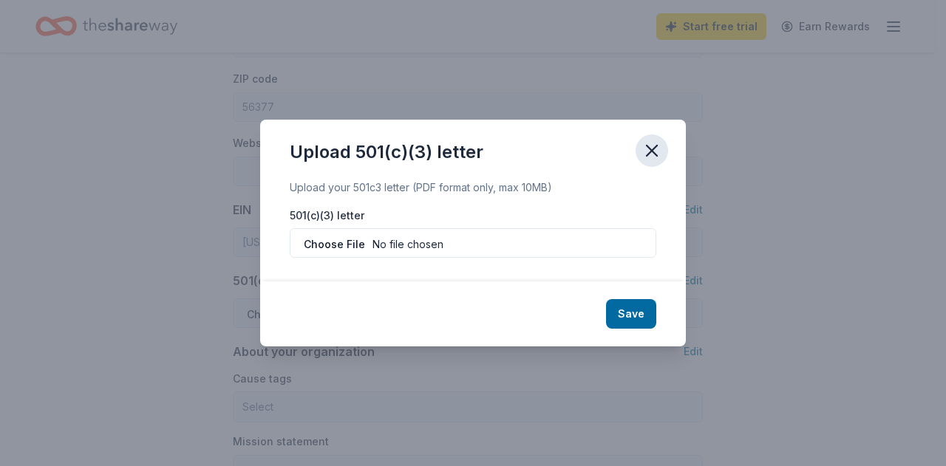
click at [647, 141] on icon "button" at bounding box center [651, 150] width 21 height 21
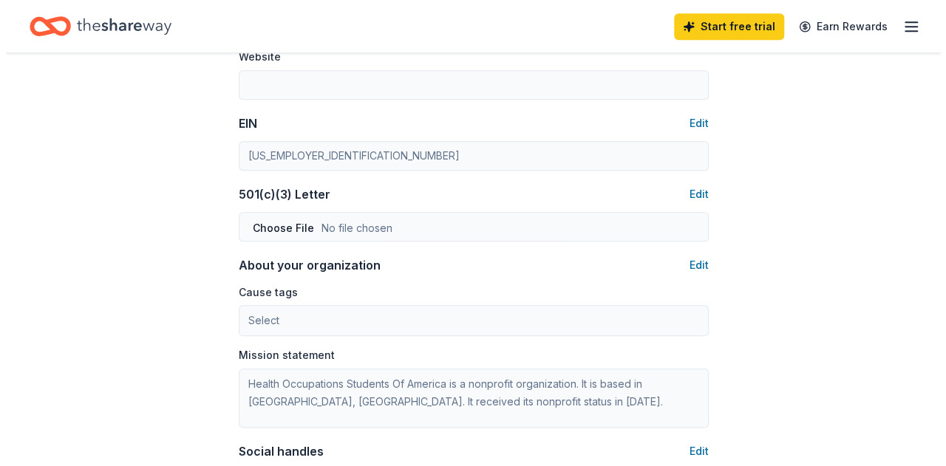
scroll to position [739, 0]
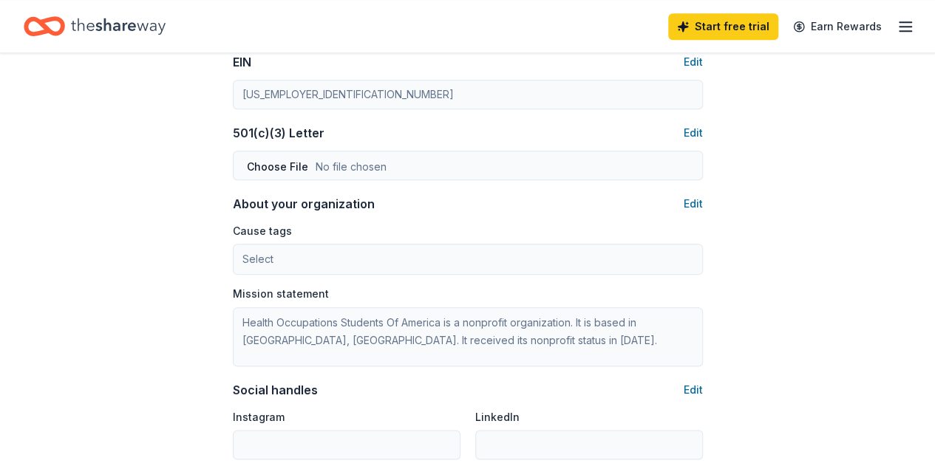
click at [698, 201] on button "Edit" at bounding box center [693, 204] width 19 height 18
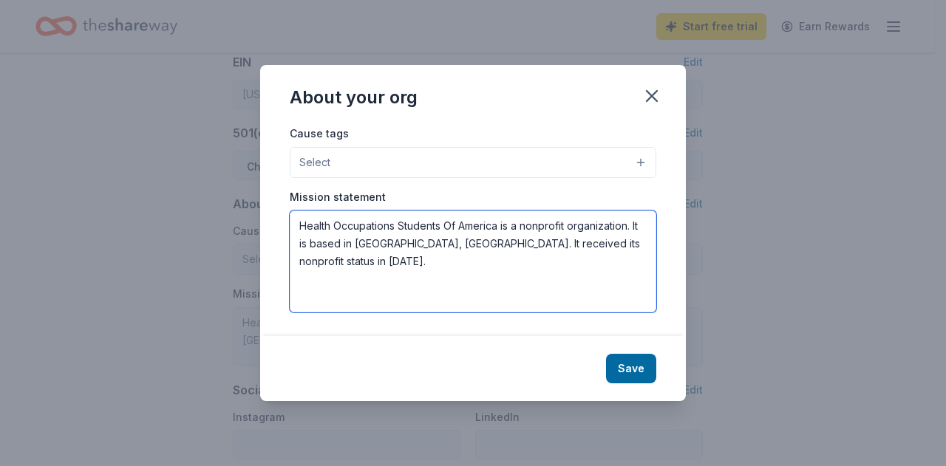
drag, startPoint x: 548, startPoint y: 241, endPoint x: 265, endPoint y: 221, distance: 283.7
click at [265, 221] on div "Cause tags Select Mission statement Health Occupations Students Of America is a…" at bounding box center [473, 229] width 426 height 211
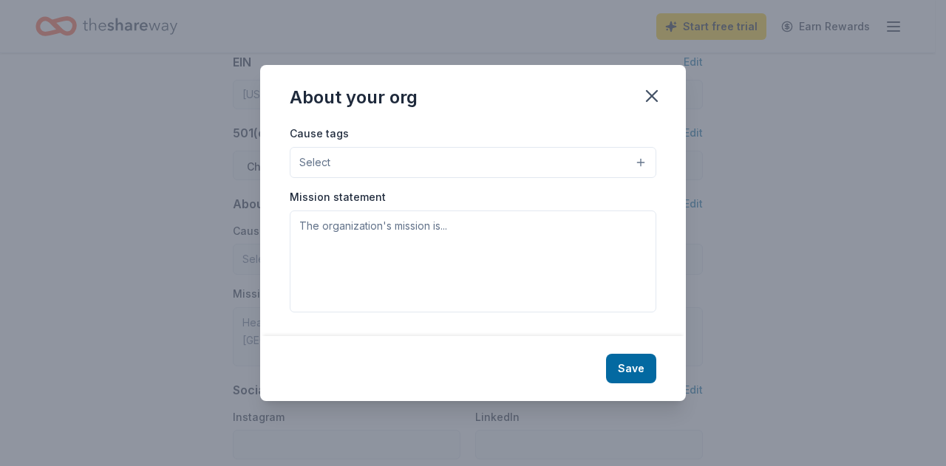
click at [301, 160] on span "Select" at bounding box center [314, 163] width 31 height 18
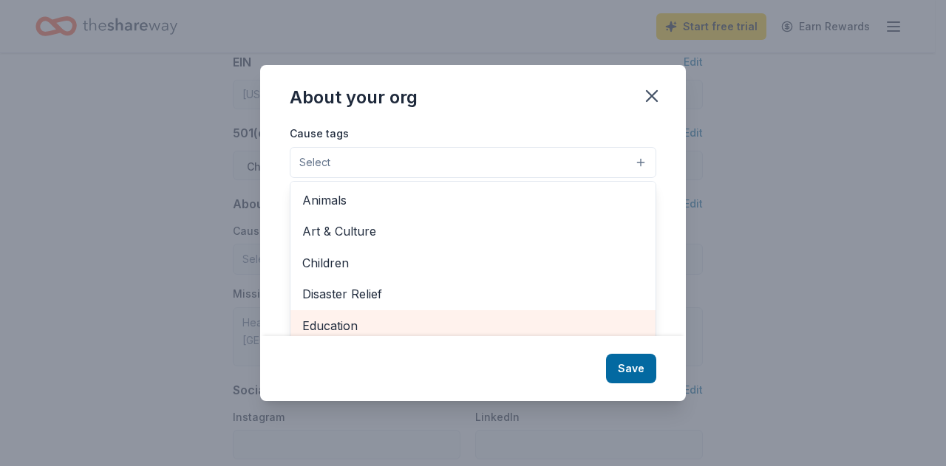
scroll to position [6, 0]
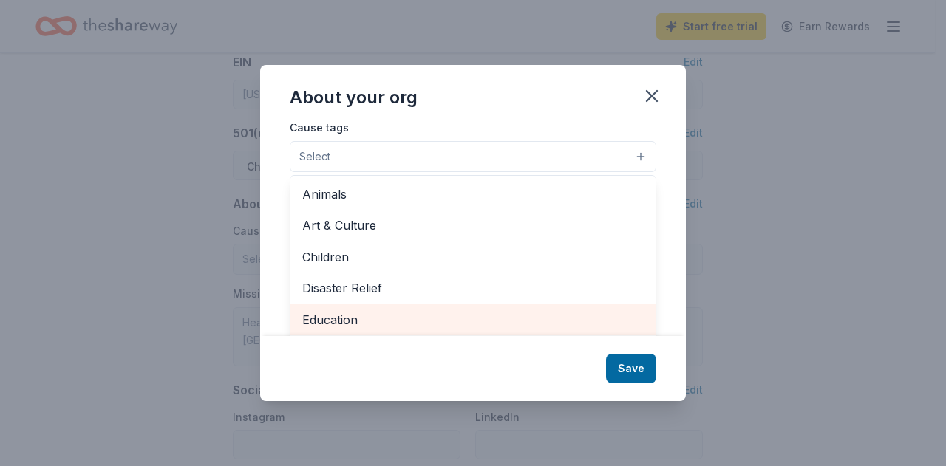
click at [399, 324] on span "Education" at bounding box center [472, 319] width 341 height 19
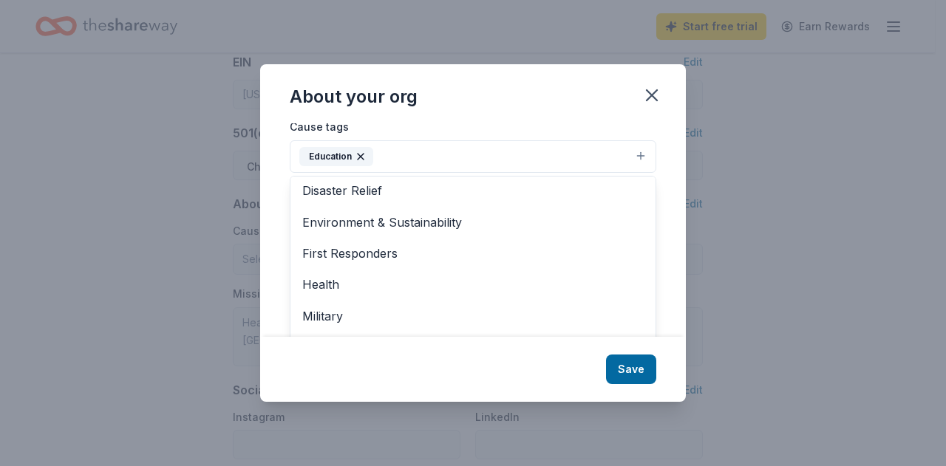
scroll to position [99, 0]
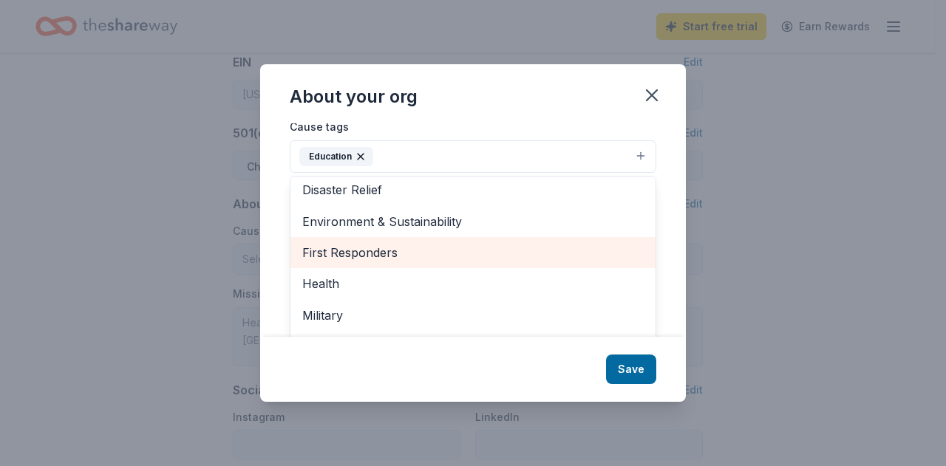
click at [388, 257] on span "First Responders" at bounding box center [472, 252] width 341 height 19
click at [387, 256] on span "Health" at bounding box center [472, 252] width 341 height 19
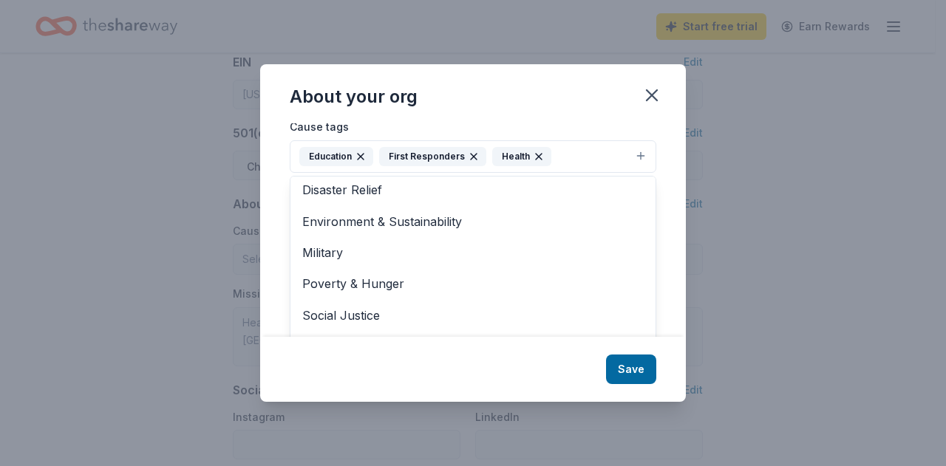
scroll to position [111, 0]
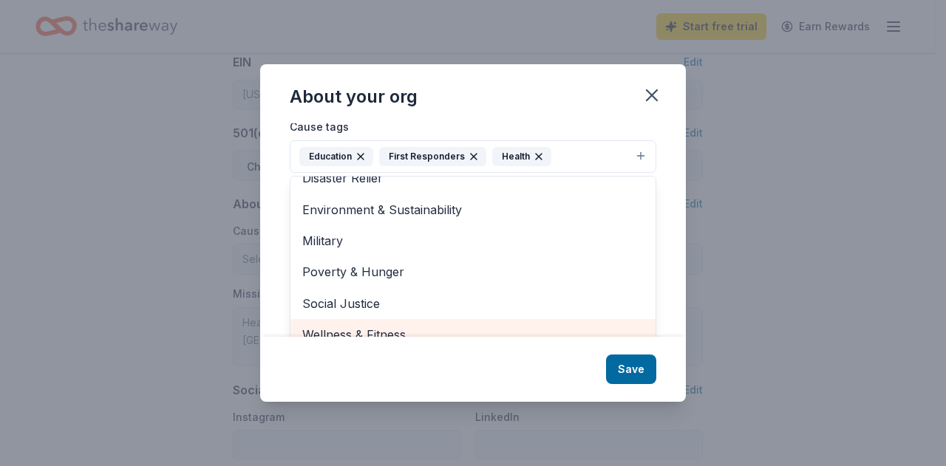
click at [487, 326] on span "Wellness & Fitness" at bounding box center [472, 334] width 341 height 19
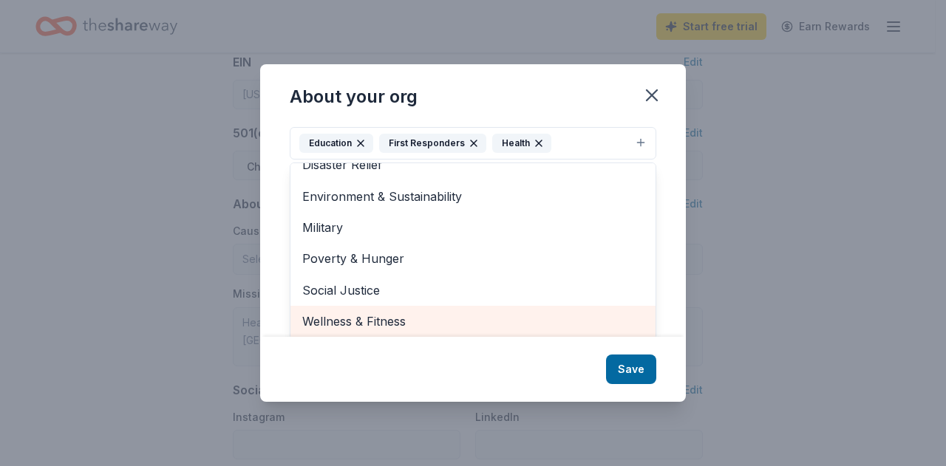
scroll to position [80, 0]
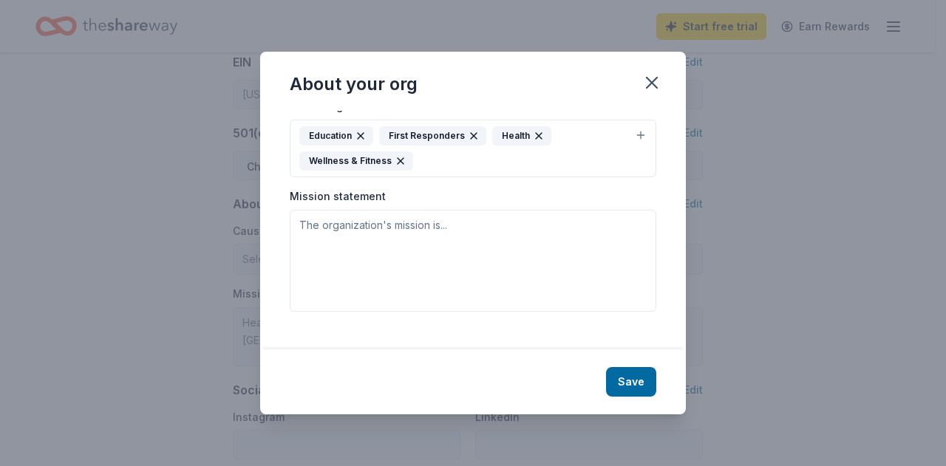
click at [395, 152] on div "Education First Responders Health Wellness & Fitness" at bounding box center [464, 148] width 330 height 44
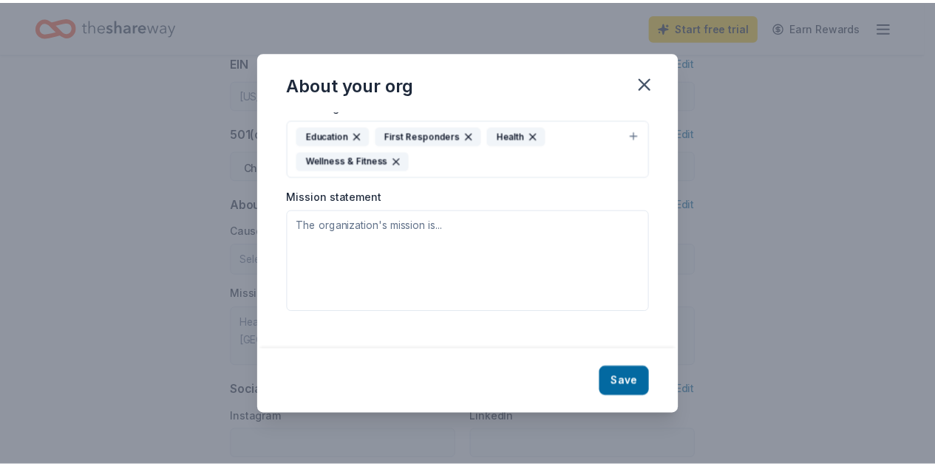
scroll to position [0, 0]
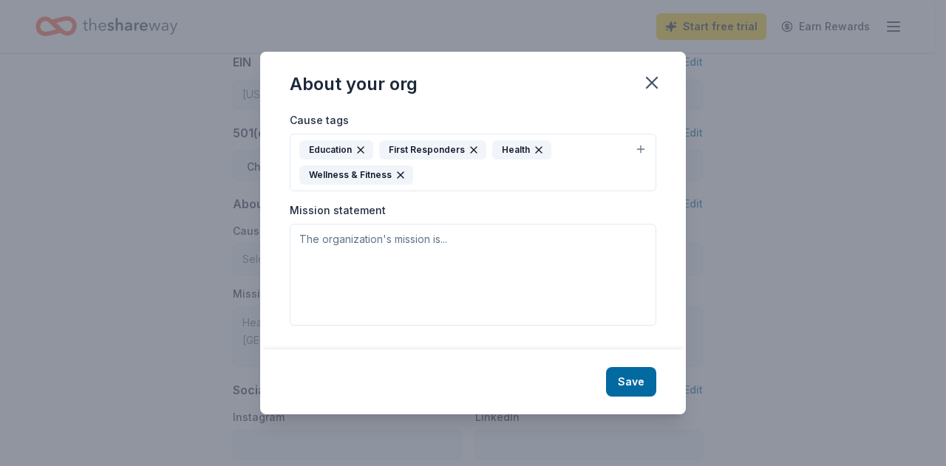
click at [399, 173] on icon "button" at bounding box center [401, 175] width 6 height 6
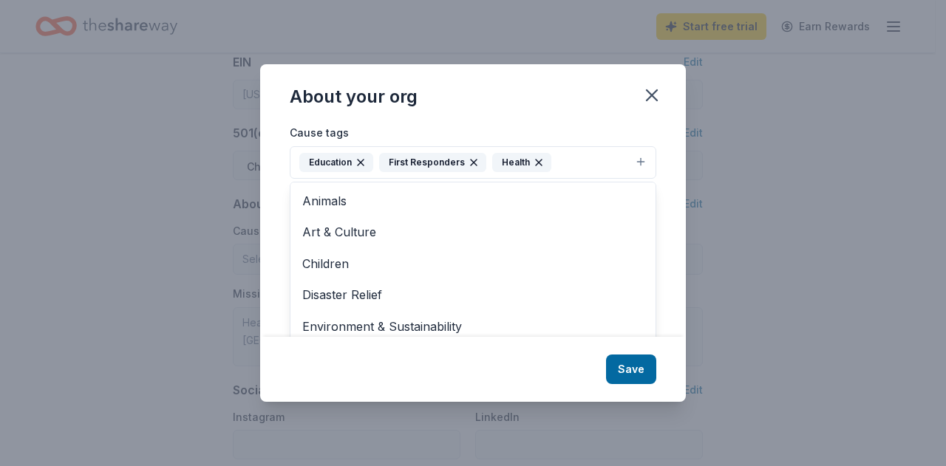
click at [712, 252] on div "About your org Cause tags Education First Responders Health Animals Art & Cultu…" at bounding box center [473, 233] width 946 height 466
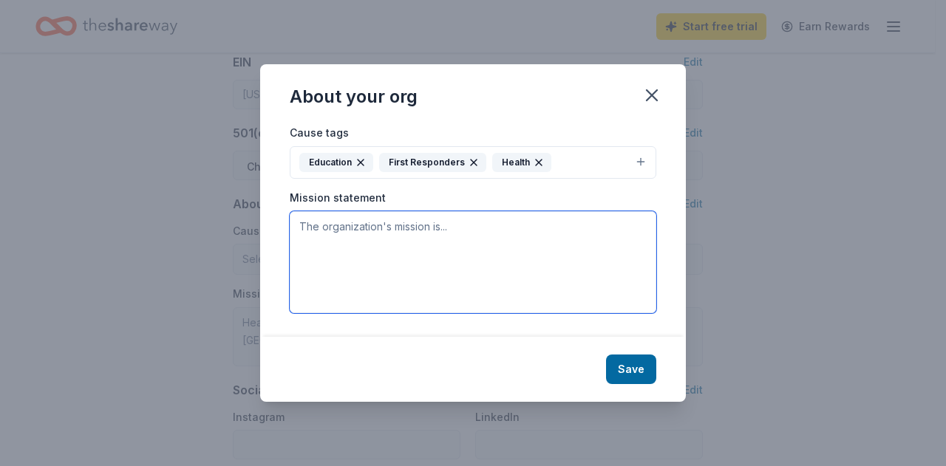
click at [459, 252] on textarea at bounding box center [473, 262] width 367 height 102
paste textarea "The mission of HOSA is to empower HOSA-Future Health Professionals to become le…"
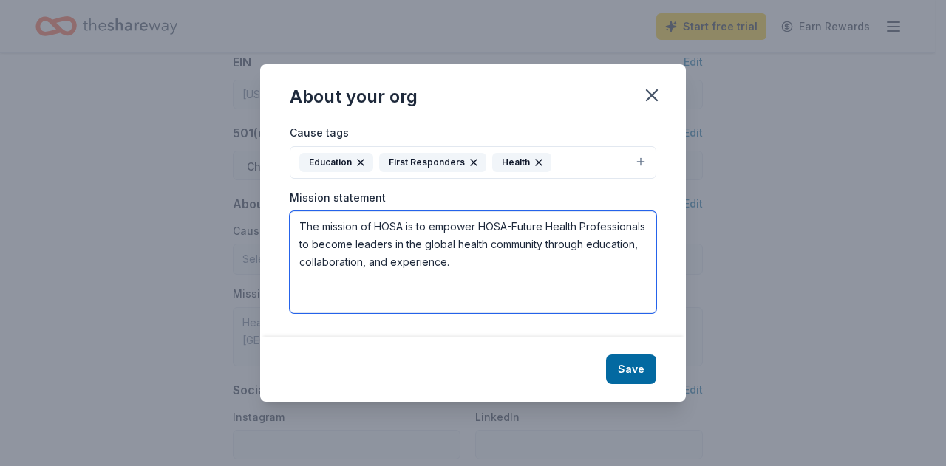
click at [511, 225] on textarea "The mission of HOSA is to empower HOSA-Future Health Professionals to become le…" at bounding box center [473, 262] width 367 height 102
type textarea "The mission of HOSA is to empower Future Health Professionals to become leaders…"
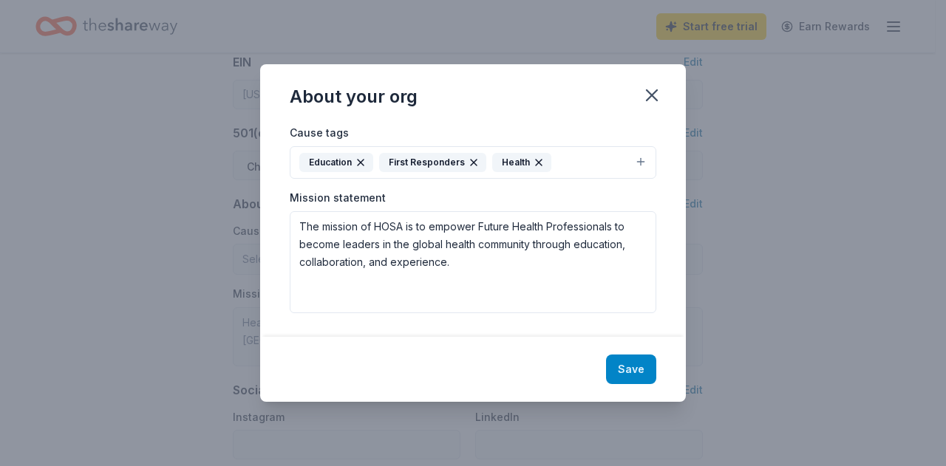
click at [640, 369] on button "Save" at bounding box center [631, 370] width 50 height 30
type textarea "The mission of HOSA is to empower Future Health Professionals to become leaders…"
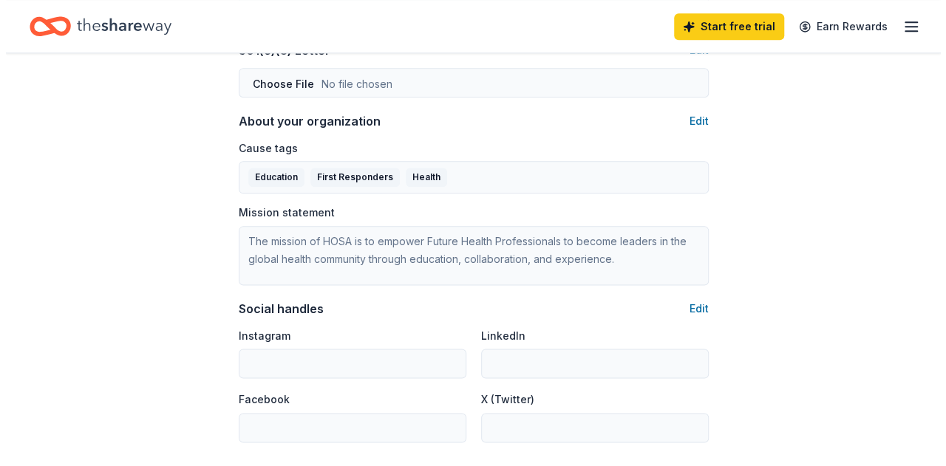
scroll to position [887, 0]
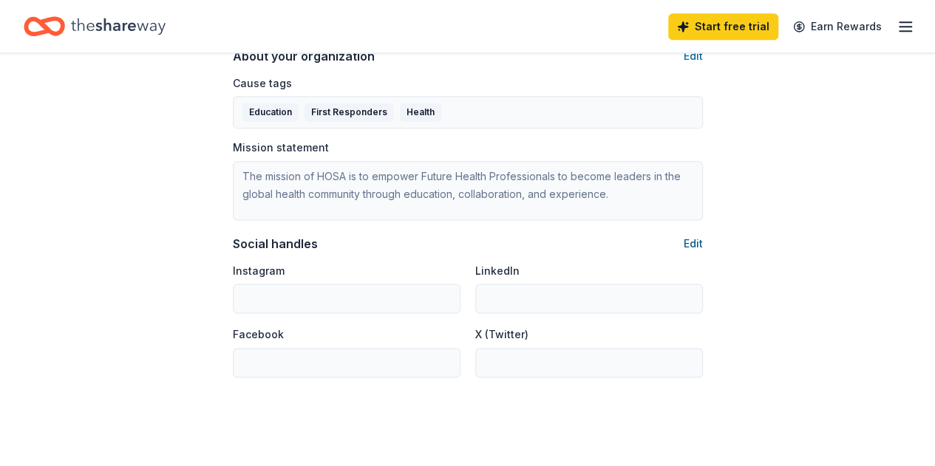
click at [692, 242] on button "Edit" at bounding box center [693, 244] width 19 height 18
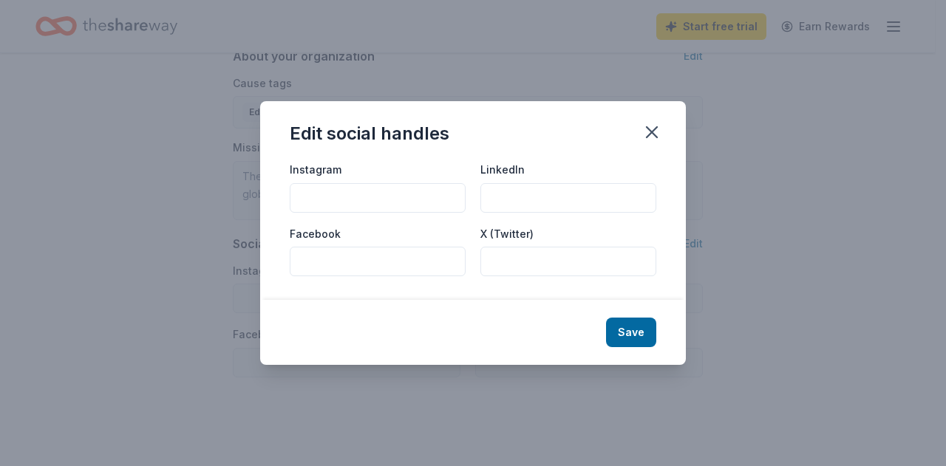
click at [316, 198] on input "Instagram" at bounding box center [378, 198] width 176 height 30
paste input "[URL][DOMAIN_NAME]"
type input "[URL][DOMAIN_NAME]"
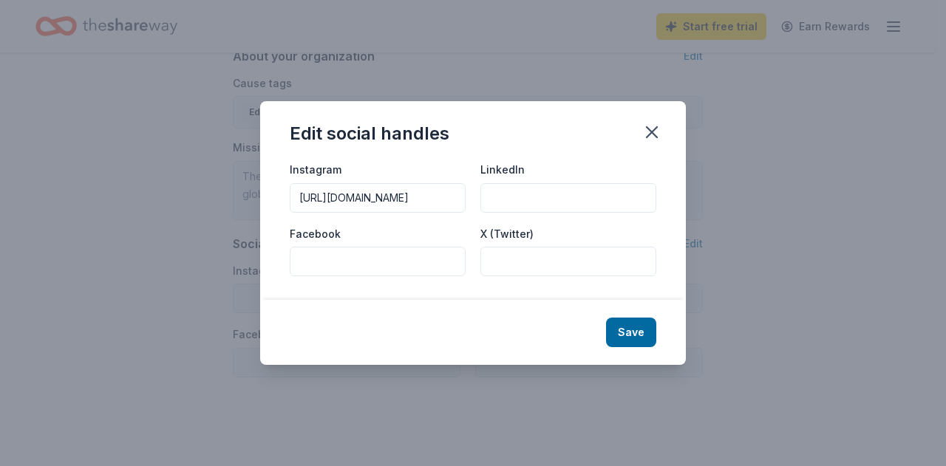
click at [522, 199] on input "LinkedIn" at bounding box center [568, 198] width 176 height 30
paste input "[URL][DOMAIN_NAME]"
type input "[URL][DOMAIN_NAME]"
click at [638, 330] on button "Save" at bounding box center [631, 333] width 50 height 30
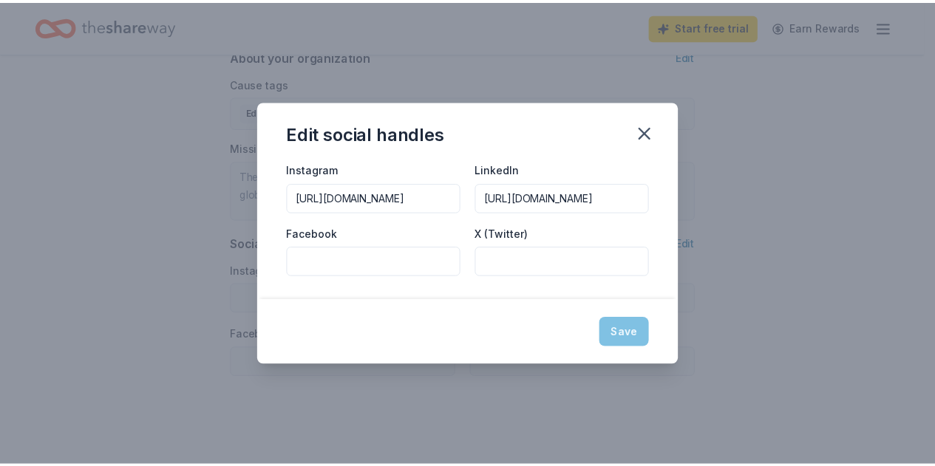
scroll to position [0, 0]
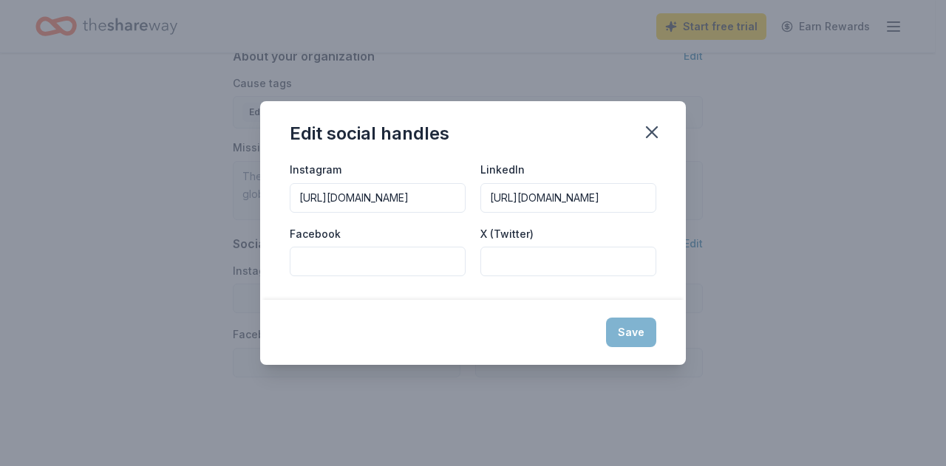
type input "[URL][DOMAIN_NAME]"
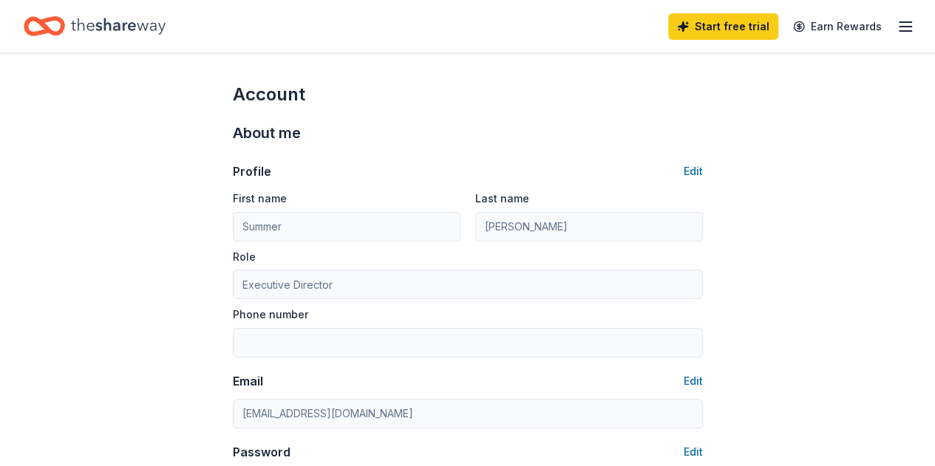
click at [111, 18] on icon "Home" at bounding box center [118, 26] width 95 height 30
